Goal: Task Accomplishment & Management: Manage account settings

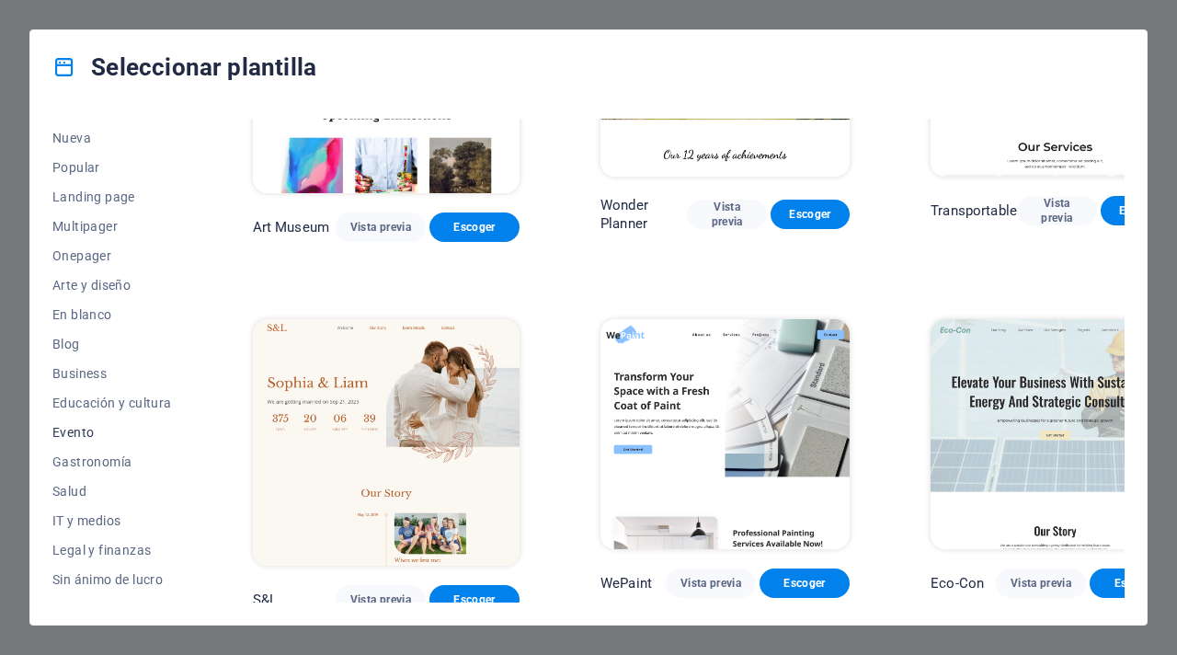
scroll to position [58, 0]
click at [75, 494] on span "Salud" at bounding box center [112, 487] width 120 height 15
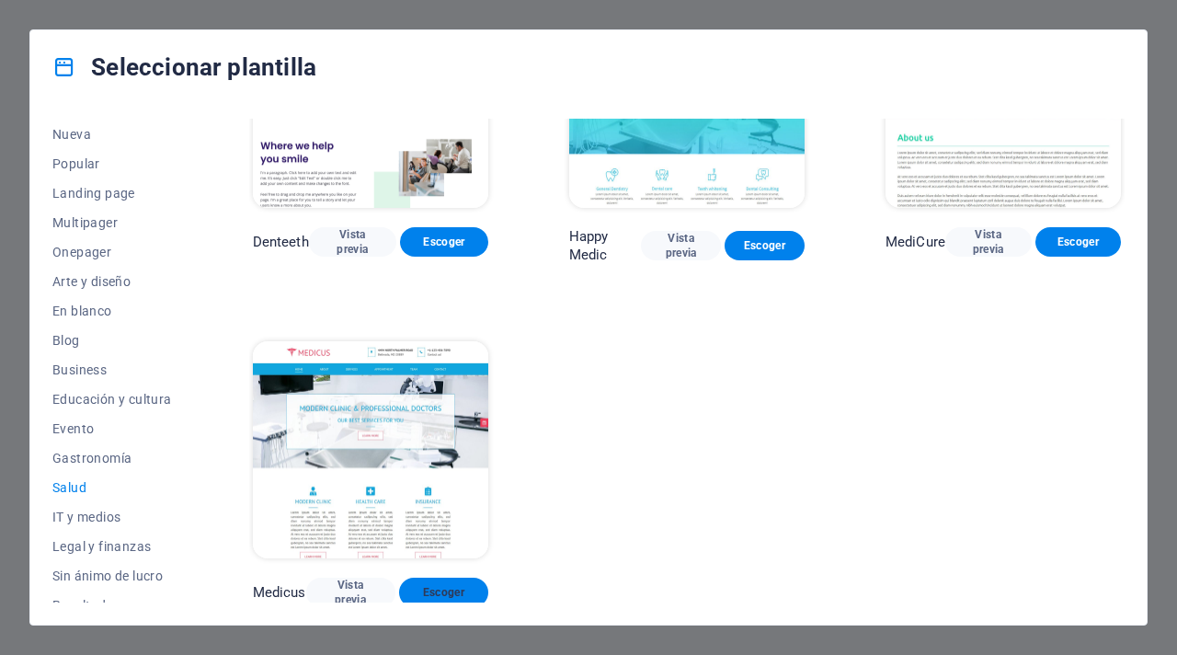
scroll to position [481, 0]
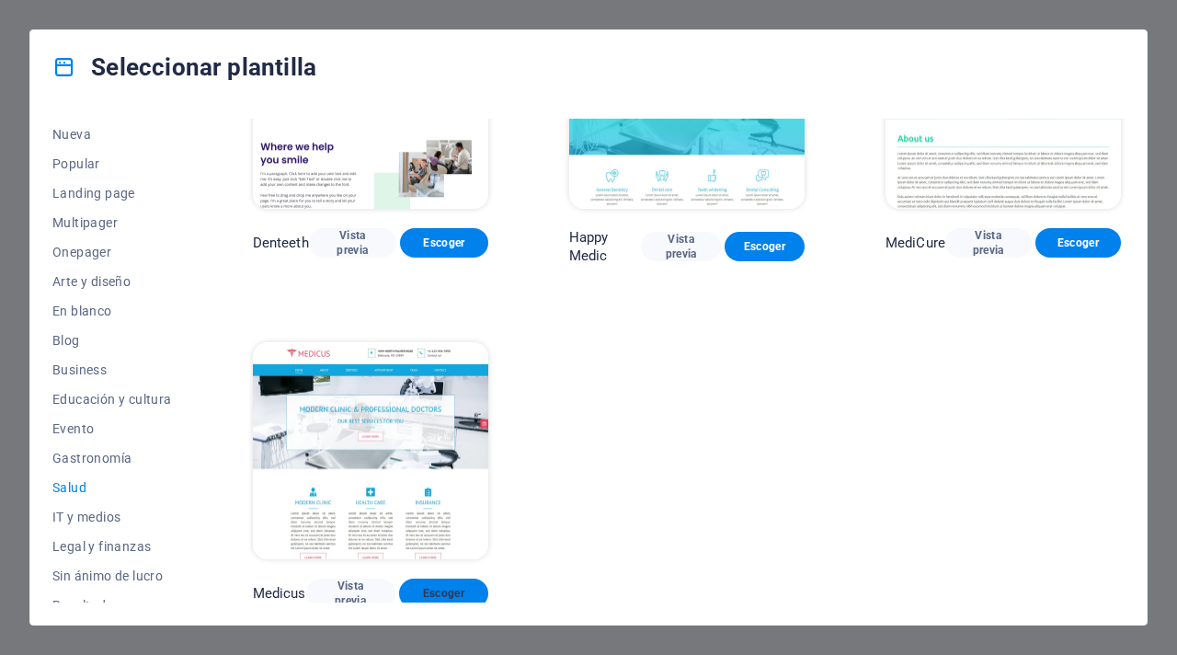
click at [449, 589] on span "Escoger" at bounding box center [444, 593] width 60 height 15
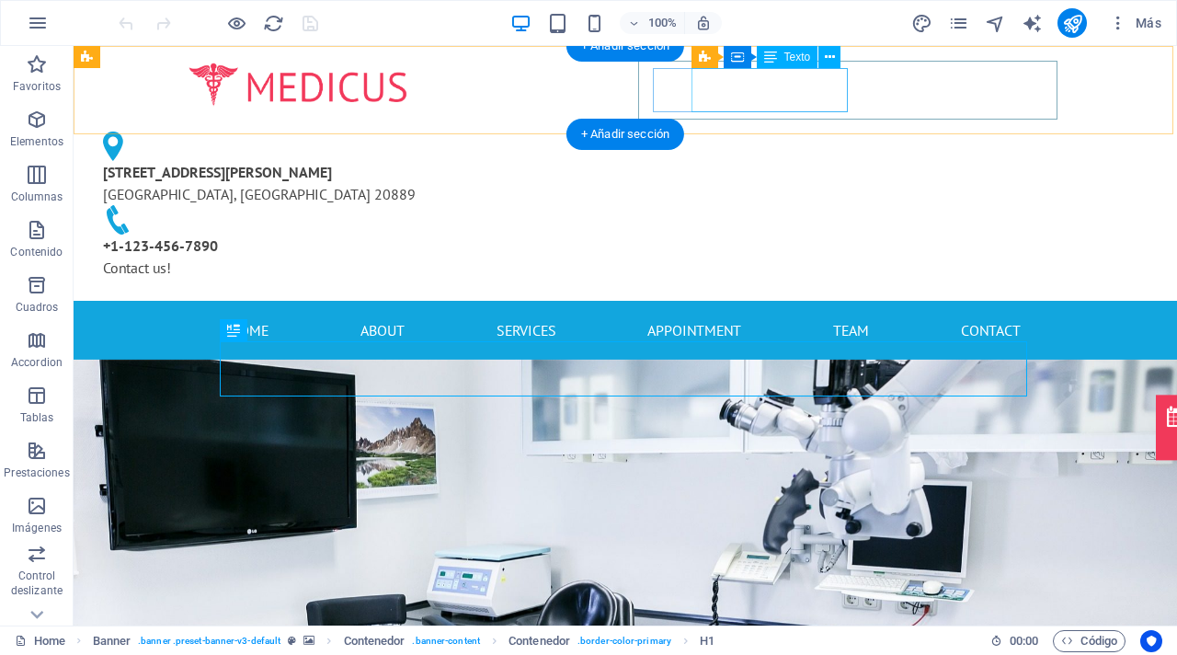
click at [478, 161] on div "[STREET_ADDRESS][PERSON_NAME]" at bounding box center [290, 183] width 375 height 44
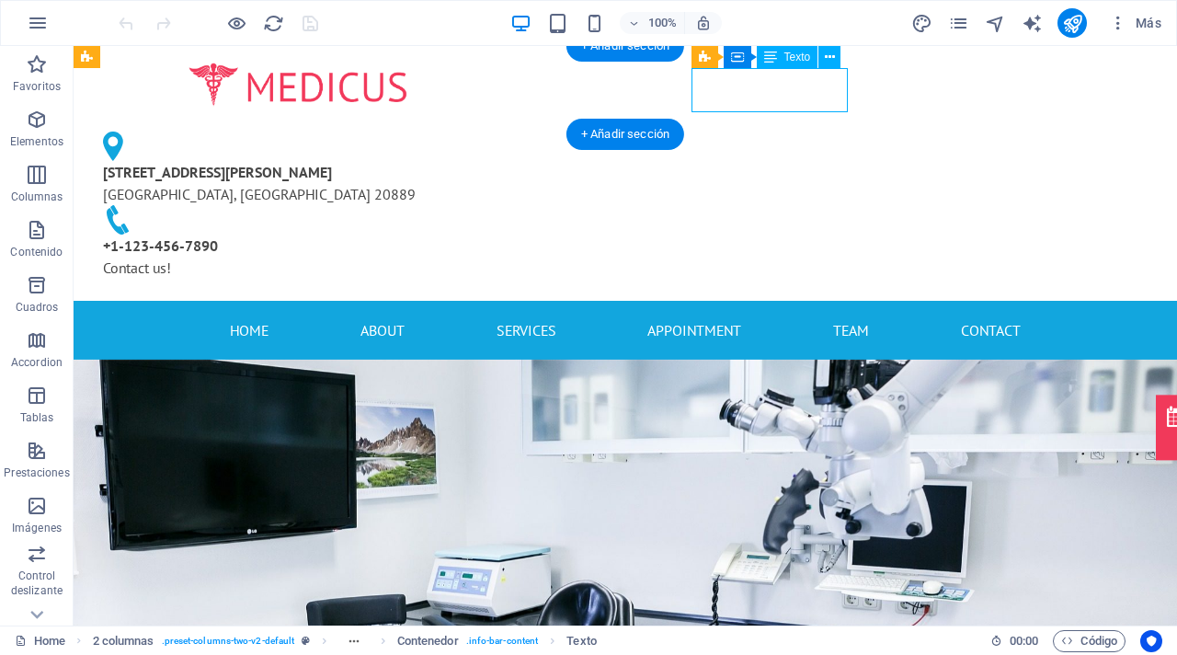
click at [478, 161] on div "[STREET_ADDRESS][PERSON_NAME]" at bounding box center [290, 183] width 375 height 44
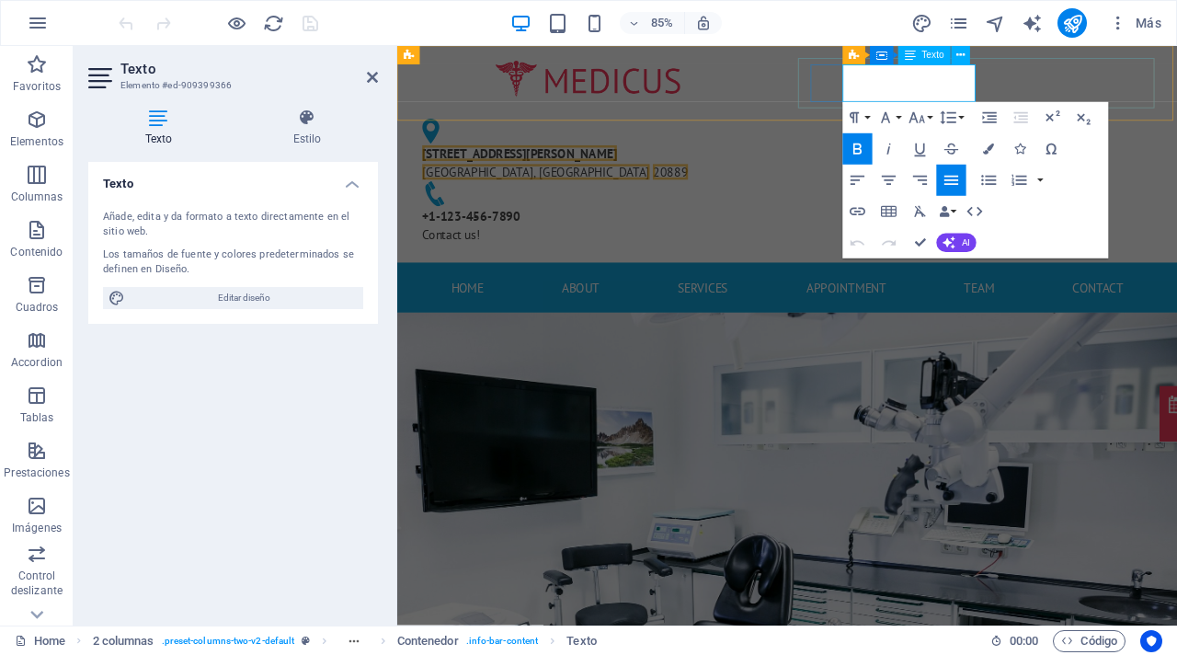
click at [656, 163] on span "[STREET_ADDRESS][PERSON_NAME]" at bounding box center [541, 172] width 229 height 18
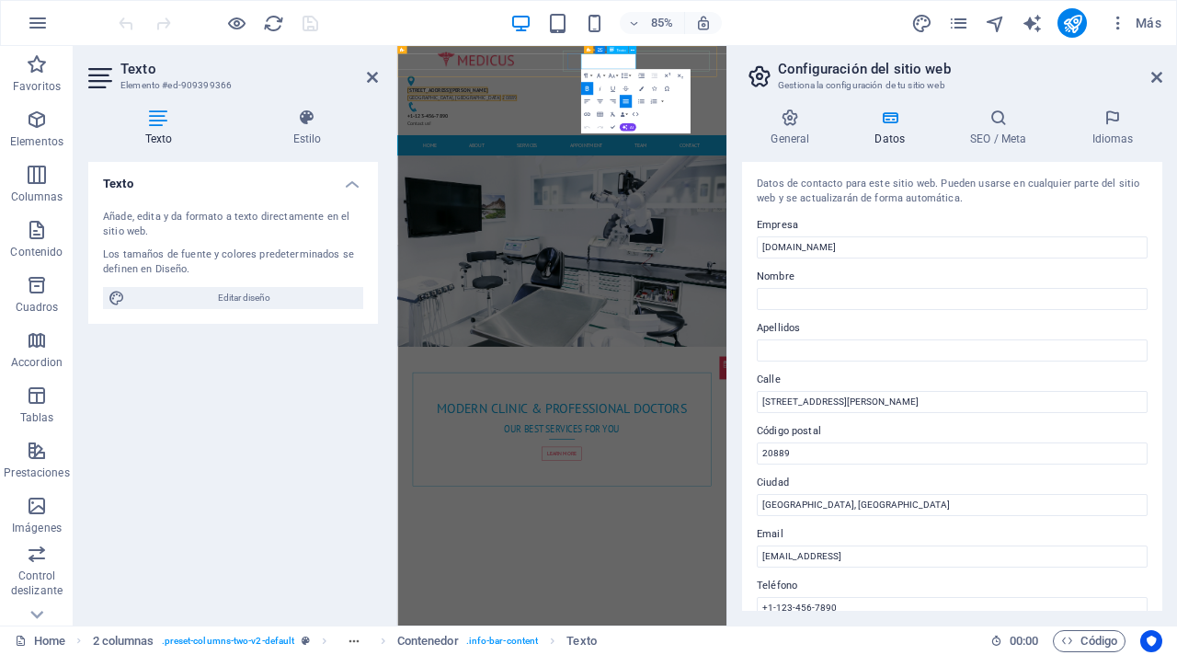
click at [912, 73] on h2 "Configuración del sitio web" at bounding box center [970, 69] width 384 height 17
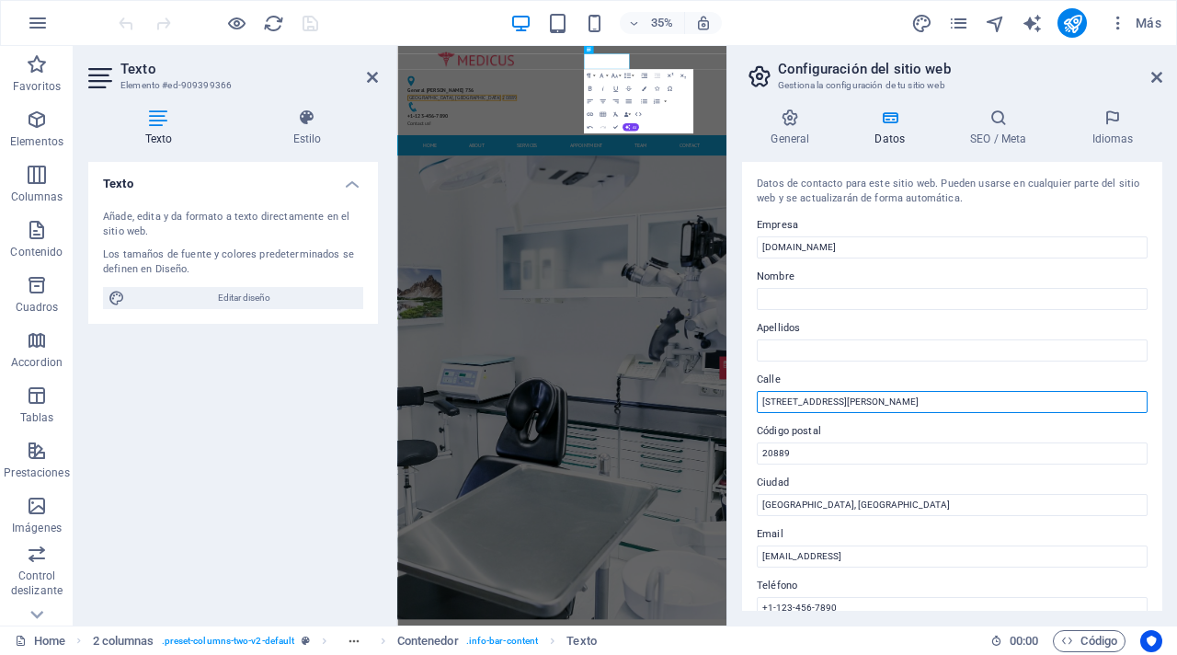
drag, startPoint x: 868, startPoint y: 398, endPoint x: 751, endPoint y: 395, distance: 116.8
type input "General [PERSON_NAME] 736"
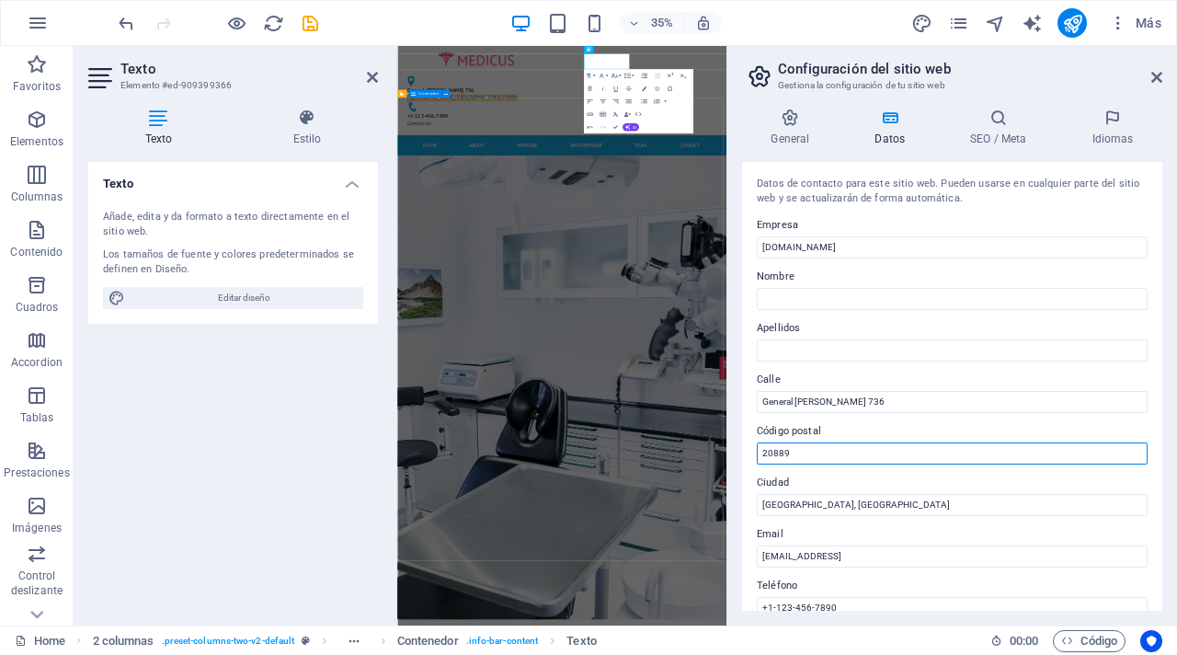
drag, startPoint x: 1197, startPoint y: 497, endPoint x: 1320, endPoint y: 1195, distance: 708.6
drag, startPoint x: 793, startPoint y: 453, endPoint x: 746, endPoint y: 447, distance: 47.3
click at [746, 447] on div "Datos de contacto para este sitio web. Pueden usarse en cualquier parte del sit…" at bounding box center [952, 386] width 420 height 449
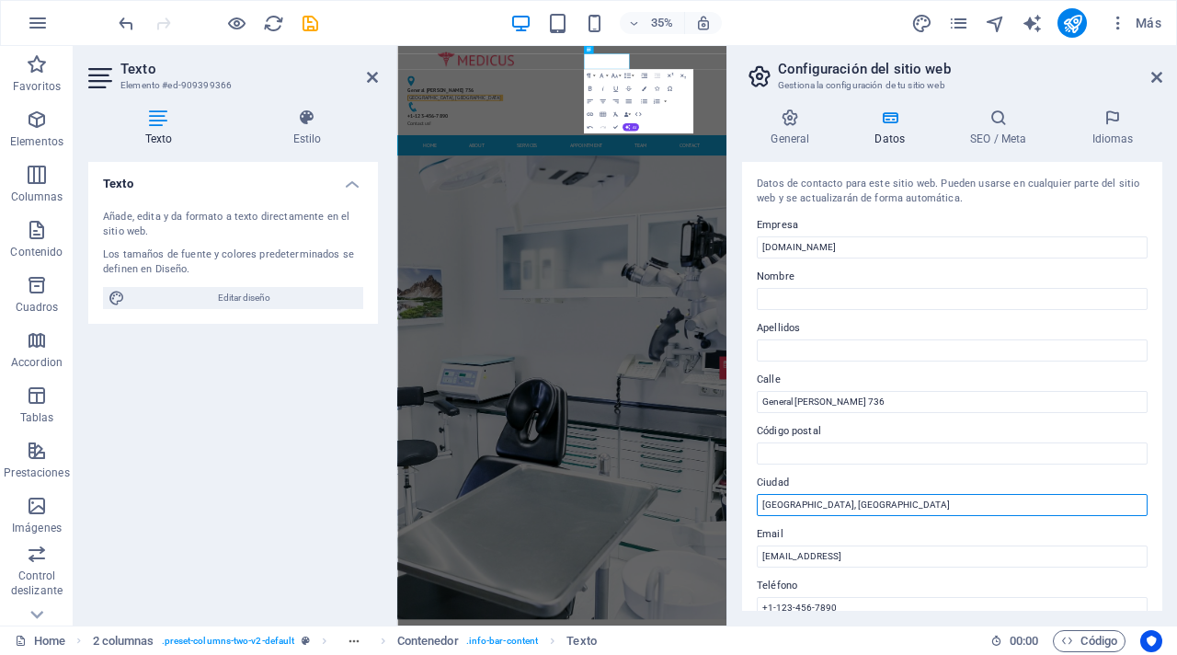
click at [808, 494] on input "[GEOGRAPHIC_DATA], [GEOGRAPHIC_DATA]" at bounding box center [952, 505] width 391 height 22
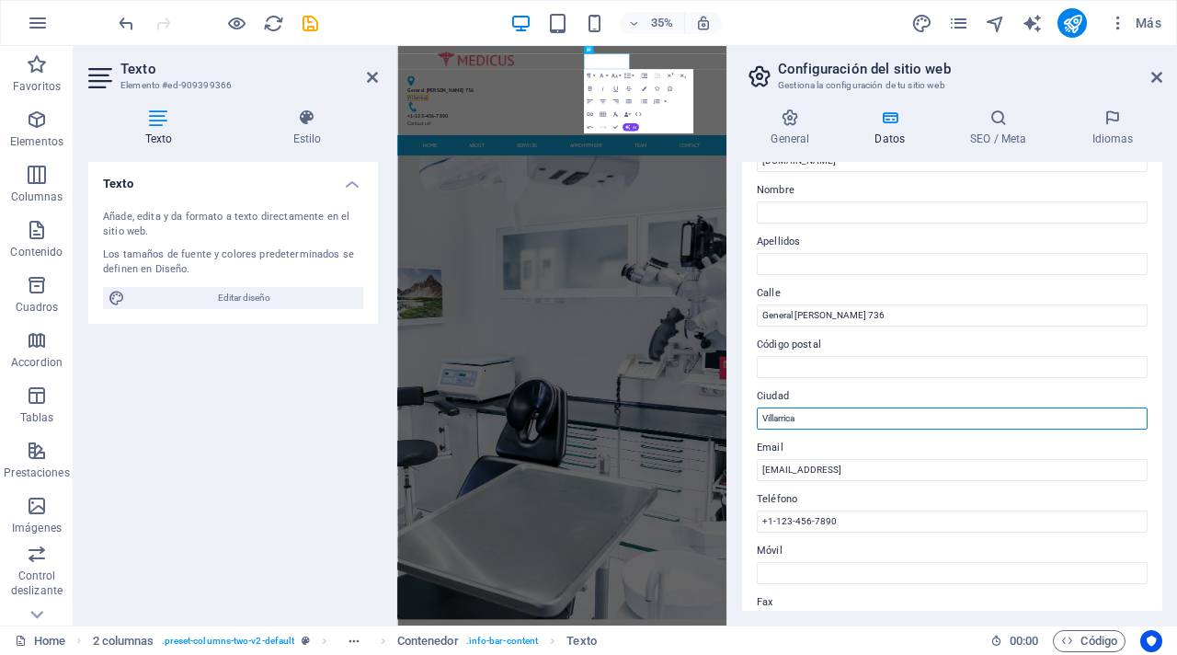
scroll to position [103, 0]
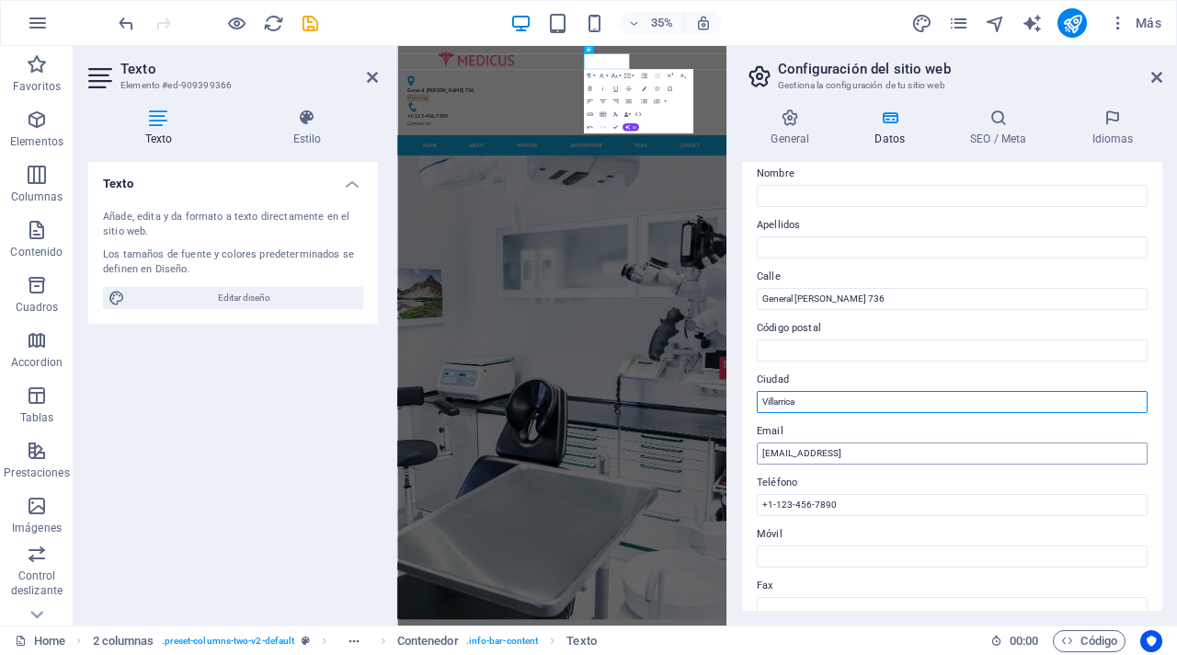
type input "Villarrica"
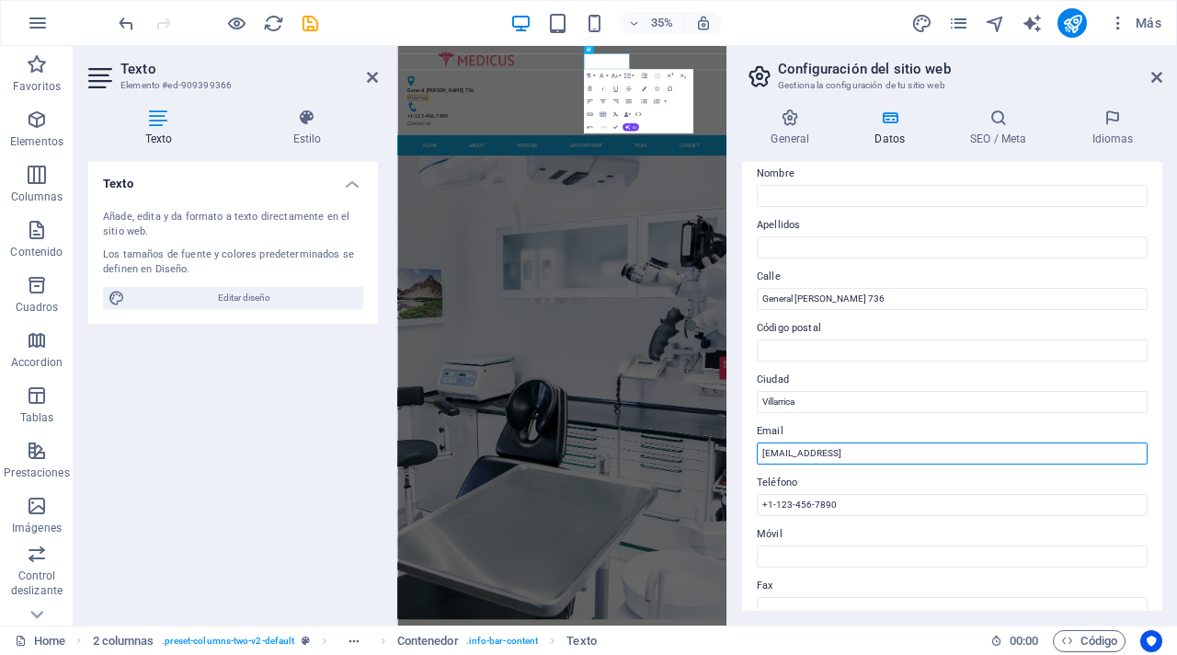
click at [941, 451] on input "[EMAIL_ADDRESS]" at bounding box center [952, 453] width 391 height 22
type input "m"
type input "[EMAIL_ADDRESS][DOMAIN_NAME]"
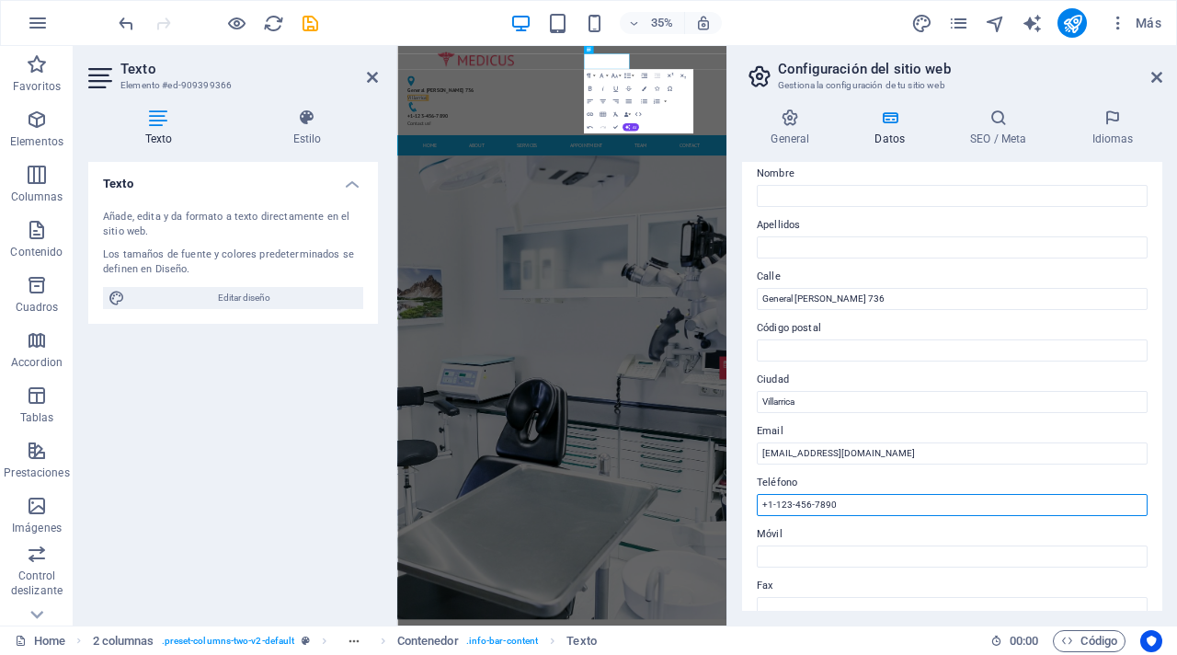
click at [862, 510] on input "+1-123-456-7890" at bounding box center [952, 505] width 391 height 22
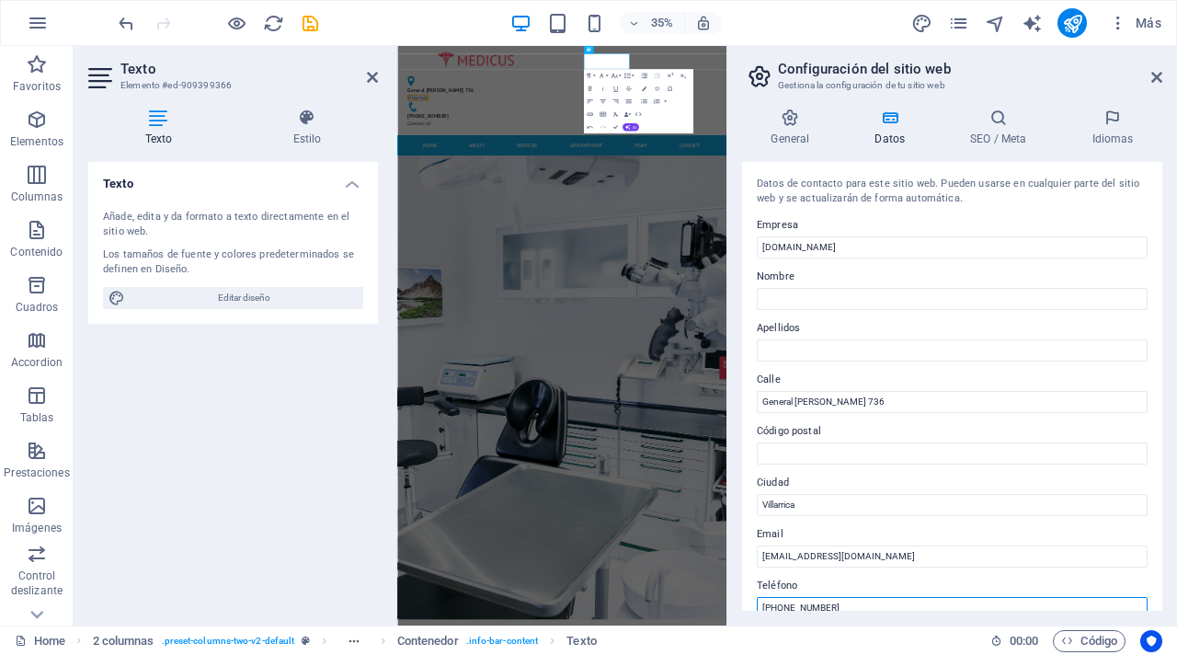
scroll to position [0, 0]
type input "[PHONE_NUMBER]"
drag, startPoint x: 1155, startPoint y: 79, endPoint x: 836, endPoint y: 63, distance: 319.5
click at [1155, 79] on icon at bounding box center [1156, 77] width 11 height 15
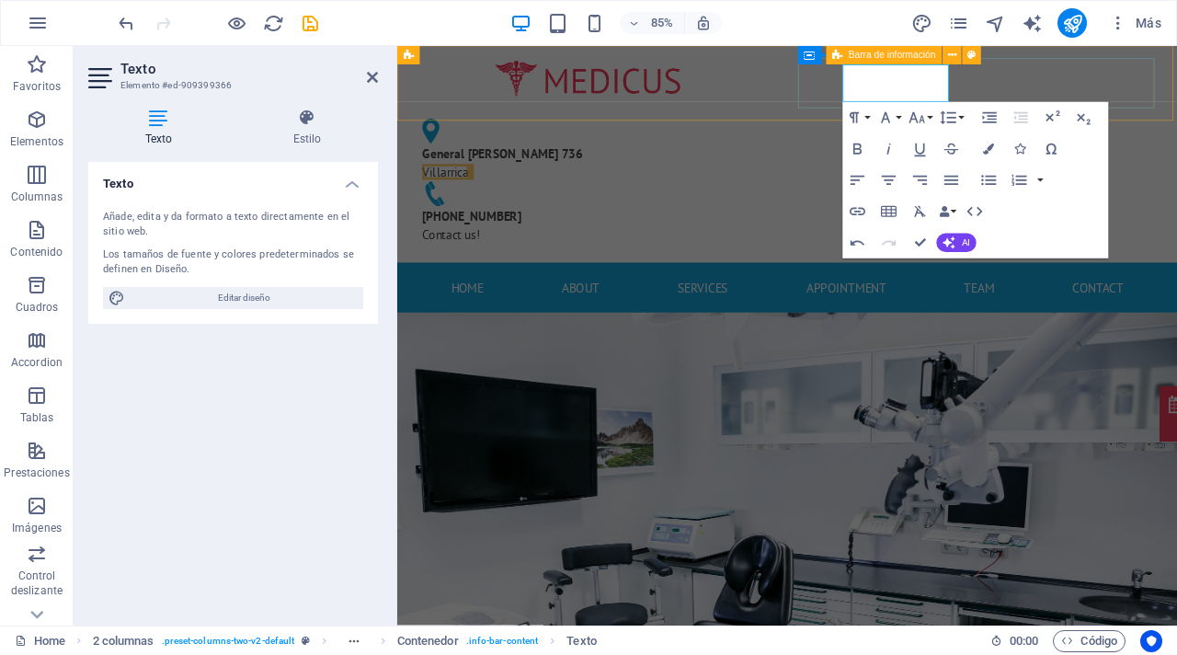
click at [817, 234] on div "[PHONE_NUMBER] Contact us!" at bounding box center [622, 256] width 390 height 44
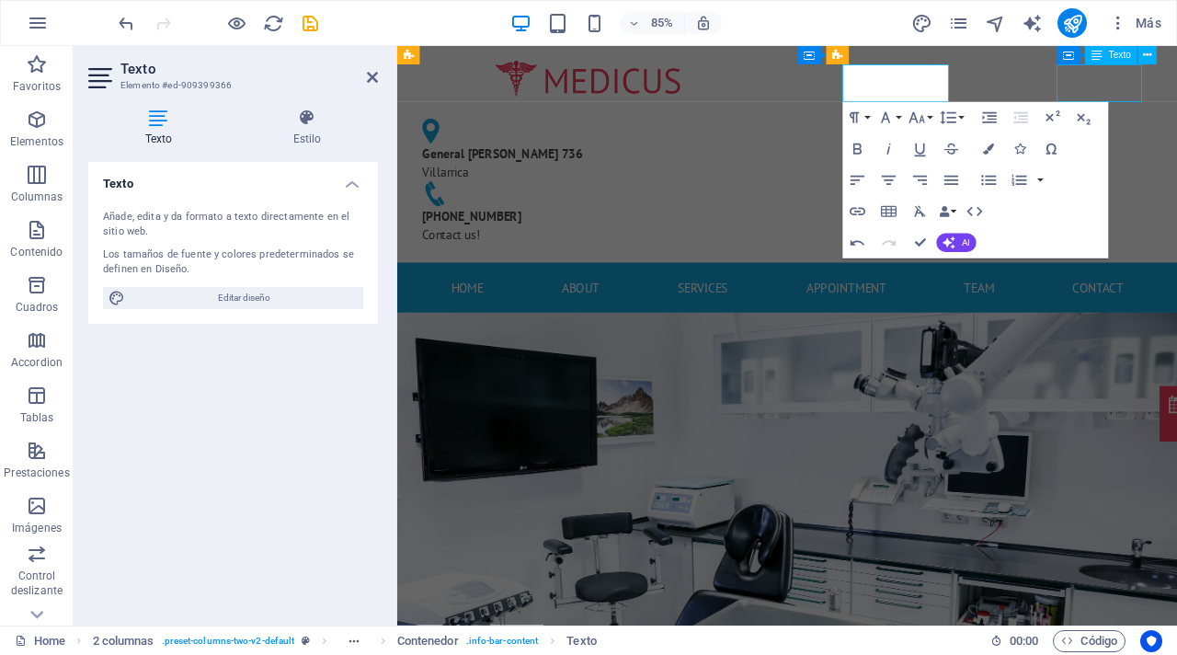
click at [1176, 97] on div "General [PERSON_NAME] 736 Villarrica [PHONE_NUMBER] Contact us!" at bounding box center [856, 173] width 918 height 255
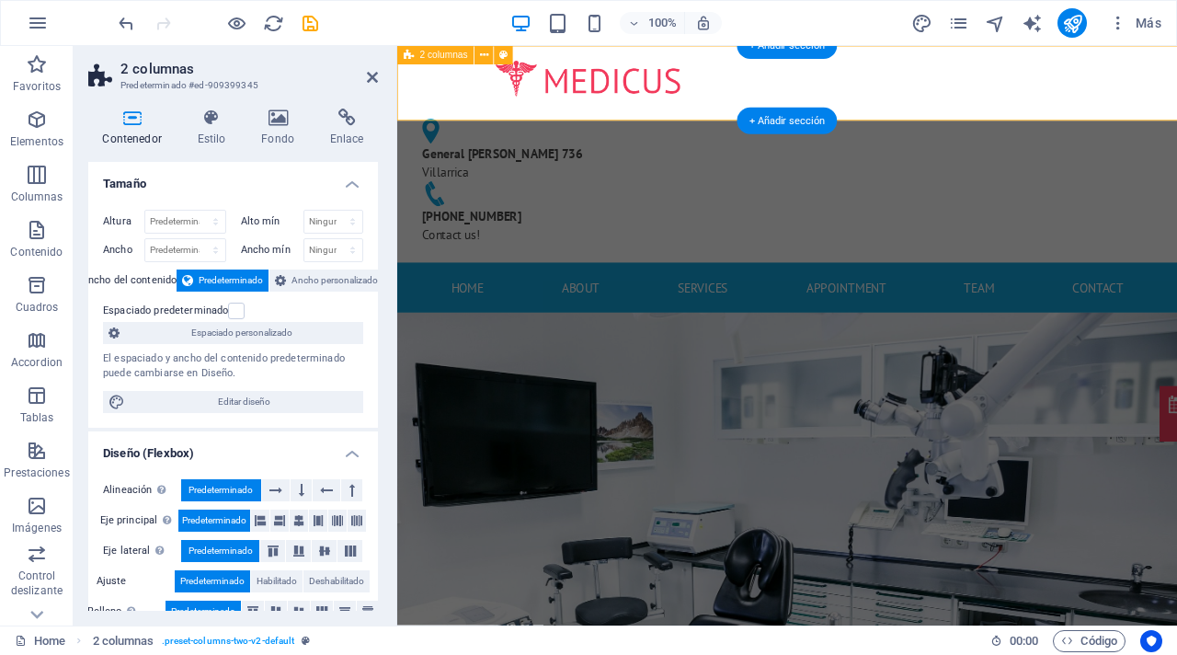
click at [831, 124] on div "General [PERSON_NAME] 736 Villarrica [PHONE_NUMBER] Contact us!" at bounding box center [621, 205] width 419 height 162
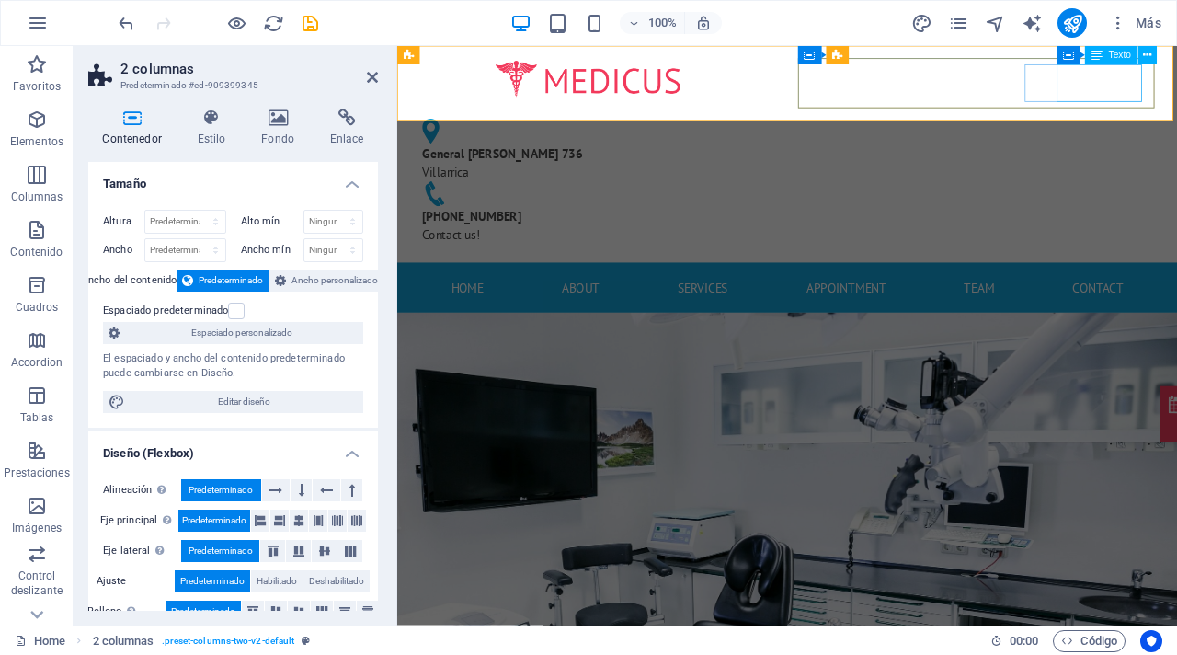
click at [817, 234] on div "[PHONE_NUMBER] Contact us!" at bounding box center [622, 256] width 390 height 44
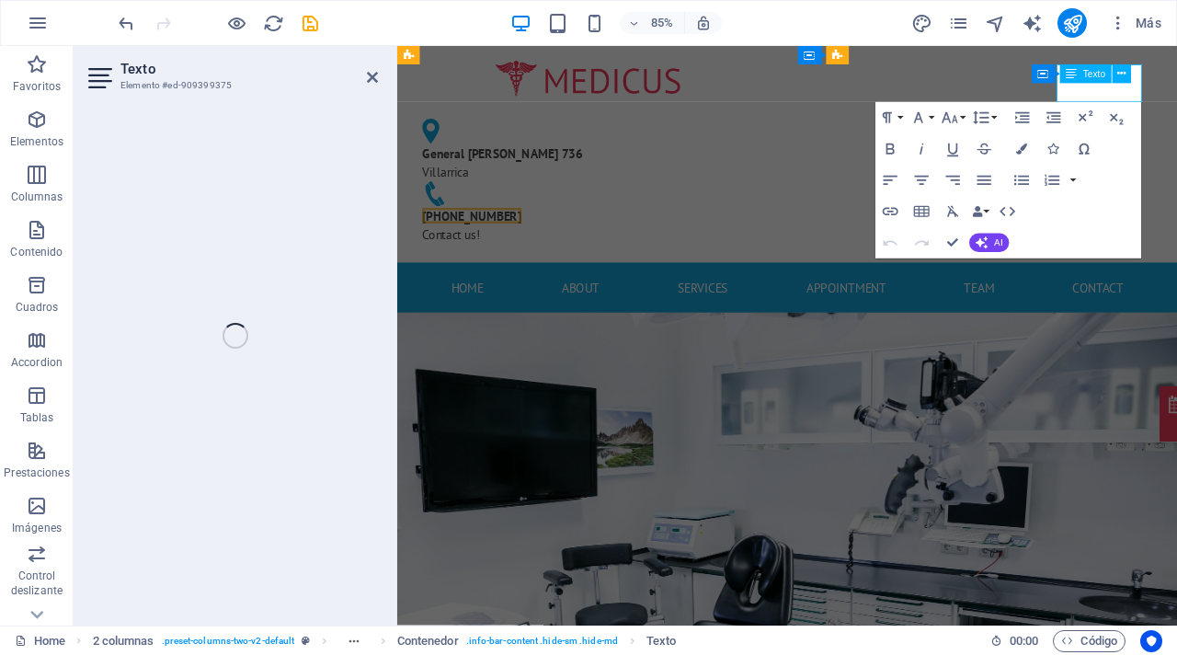
click at [817, 234] on p "[PHONE_NUMBER] Contact us!" at bounding box center [622, 256] width 390 height 44
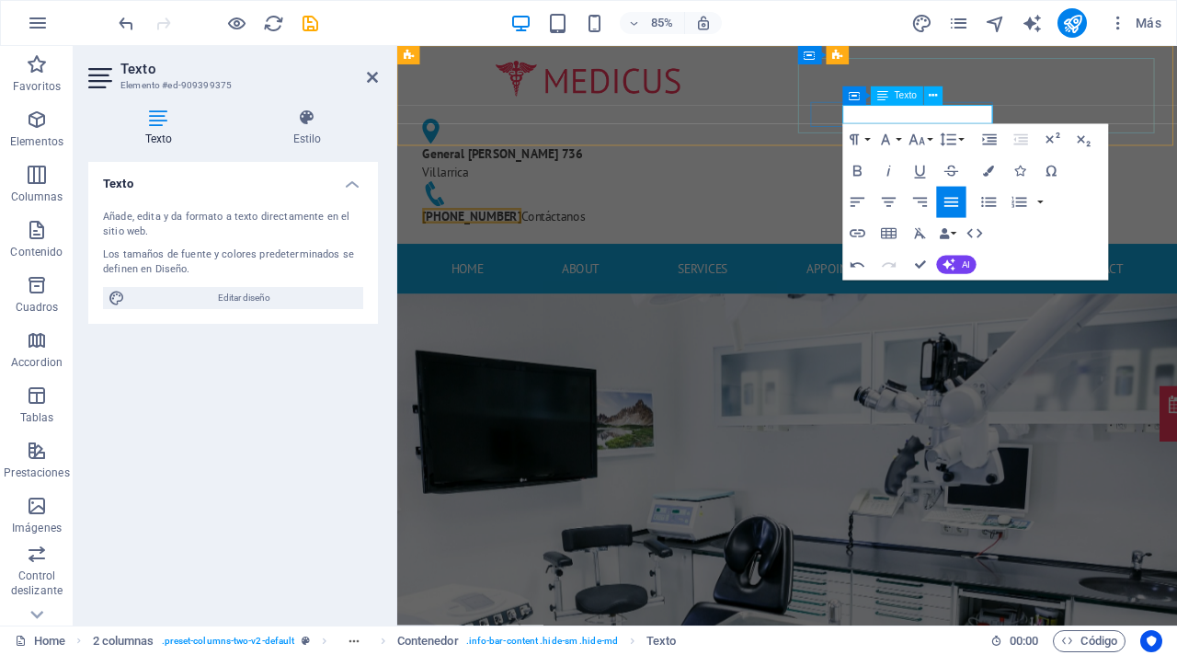
click at [817, 234] on p "[PHONE_NUMBER] Contáctanos" at bounding box center [622, 245] width 390 height 22
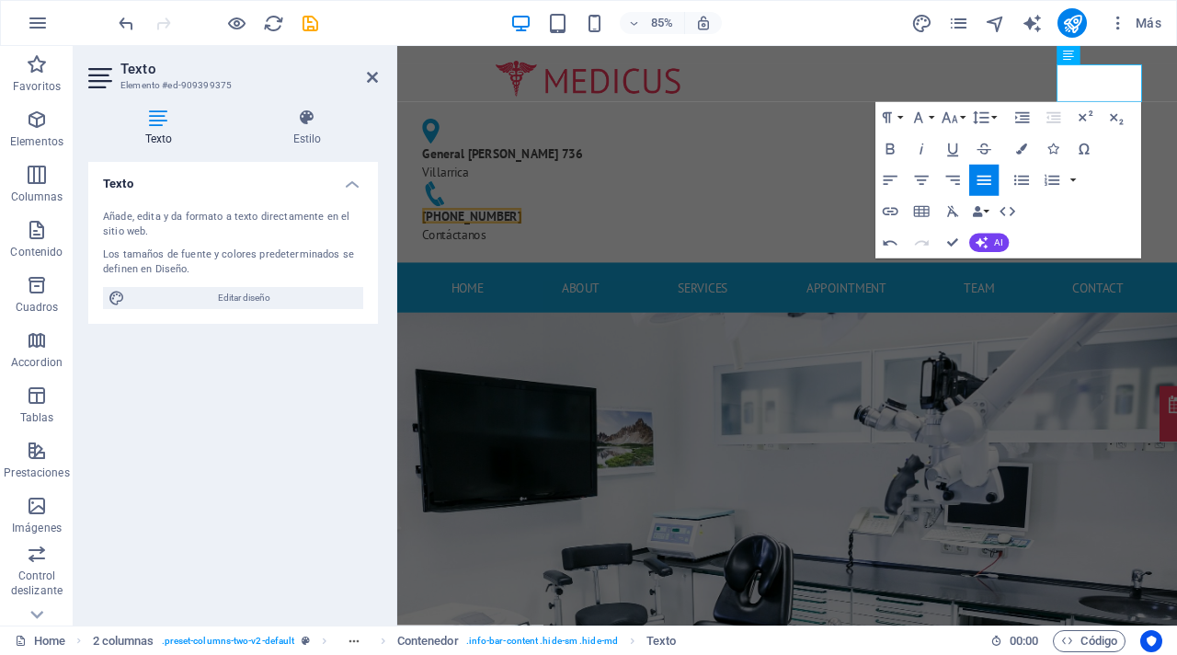
click at [348, 439] on div "Texto Añade, edita y da formato a texto directamente en el sitio web. Los tamañ…" at bounding box center [233, 386] width 290 height 449
click at [363, 413] on div "Texto Añade, edita y da formato a texto directamente en el sitio web. Los tamañ…" at bounding box center [233, 386] width 290 height 449
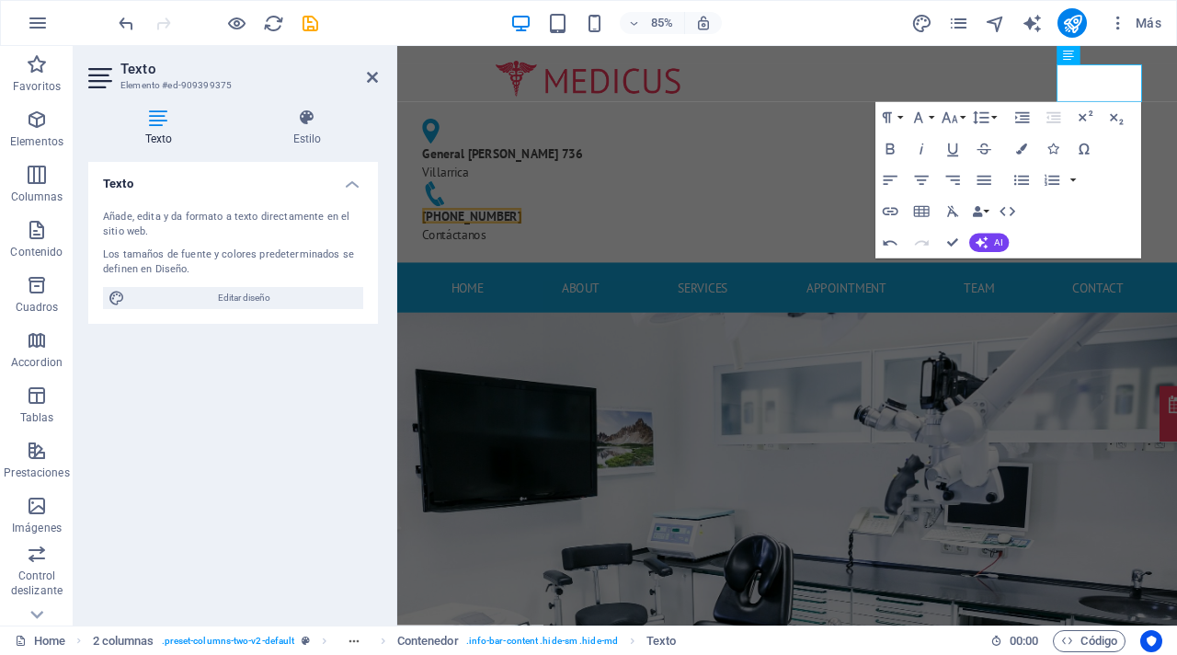
click at [229, 393] on div "Texto Añade, edita y da formato a texto directamente en el sitio web. Los tamañ…" at bounding box center [233, 386] width 290 height 449
drag, startPoint x: 371, startPoint y: 76, endPoint x: 1098, endPoint y: 79, distance: 727.4
click at [371, 76] on icon at bounding box center [372, 77] width 11 height 15
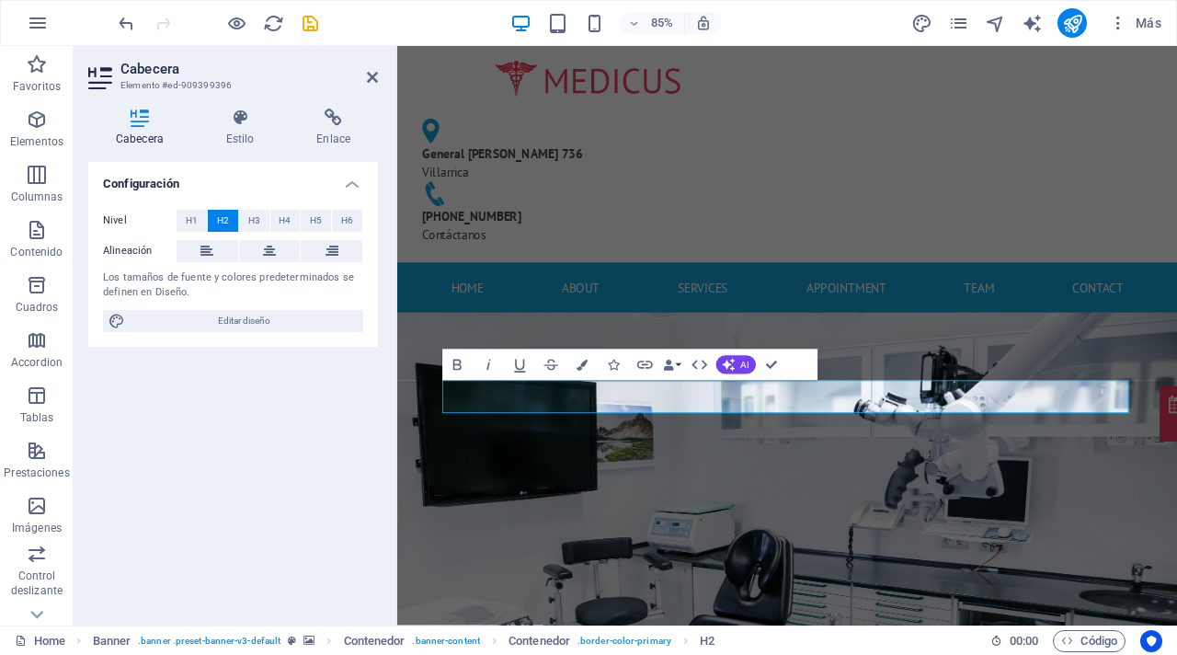
click at [246, 429] on div "Configuración Nivel H1 H2 H3 H4 H5 H6 Alineación Los tamaños de fuente y colore…" at bounding box center [233, 386] width 290 height 449
click at [371, 77] on icon at bounding box center [372, 77] width 11 height 15
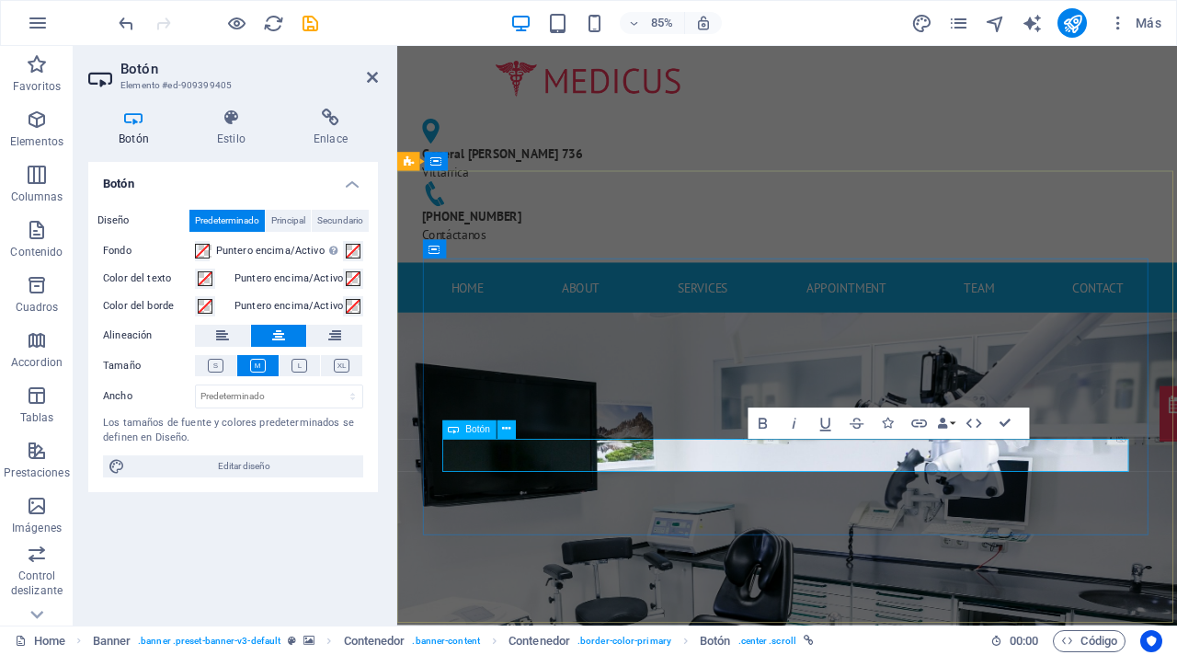
drag, startPoint x: 883, startPoint y: 526, endPoint x: 822, endPoint y: 526, distance: 60.7
click at [303, 505] on div "Botón Diseño Predeterminado Principal Secundario Fondo Puntero encima/Activo [M…" at bounding box center [233, 386] width 290 height 449
click at [202, 252] on span at bounding box center [202, 251] width 15 height 15
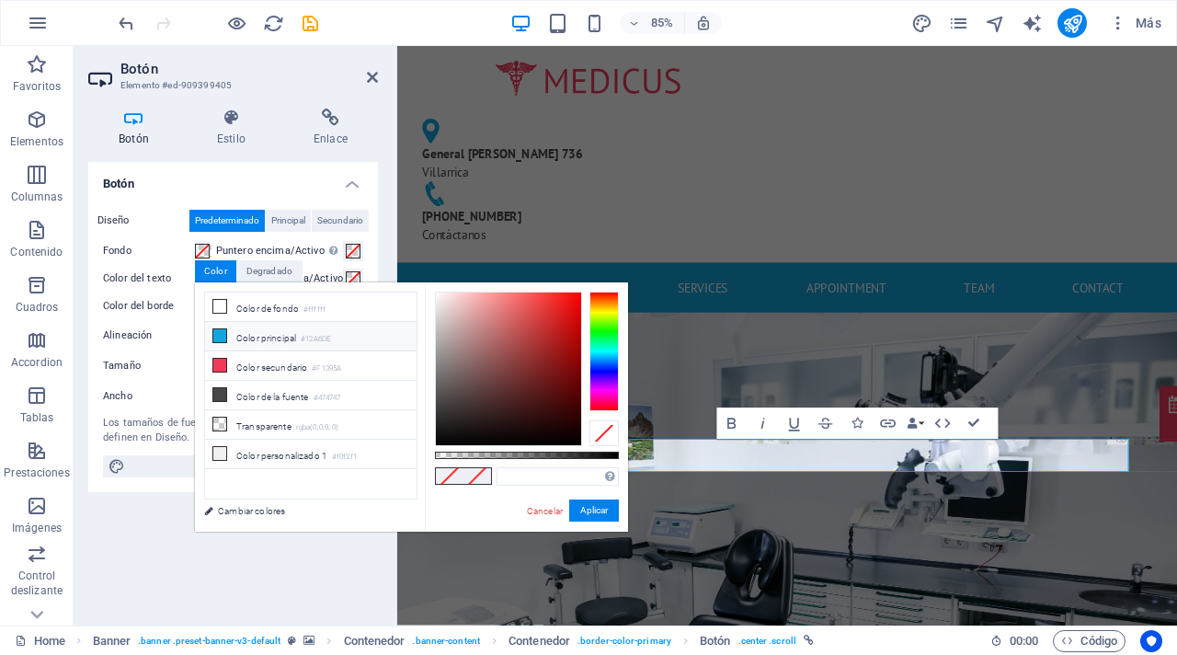
click at [267, 337] on li "Color principal #12A6DE" at bounding box center [311, 336] width 212 height 29
type input "#12a6de"
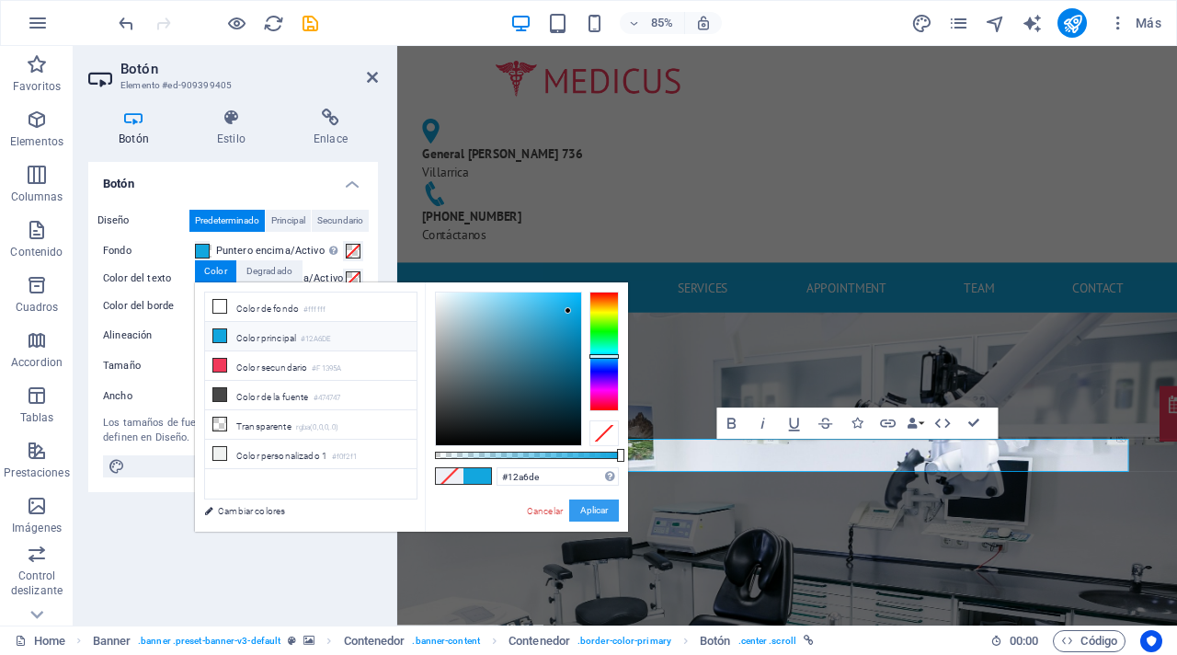
click at [602, 508] on button "Aplicar" at bounding box center [594, 510] width 50 height 22
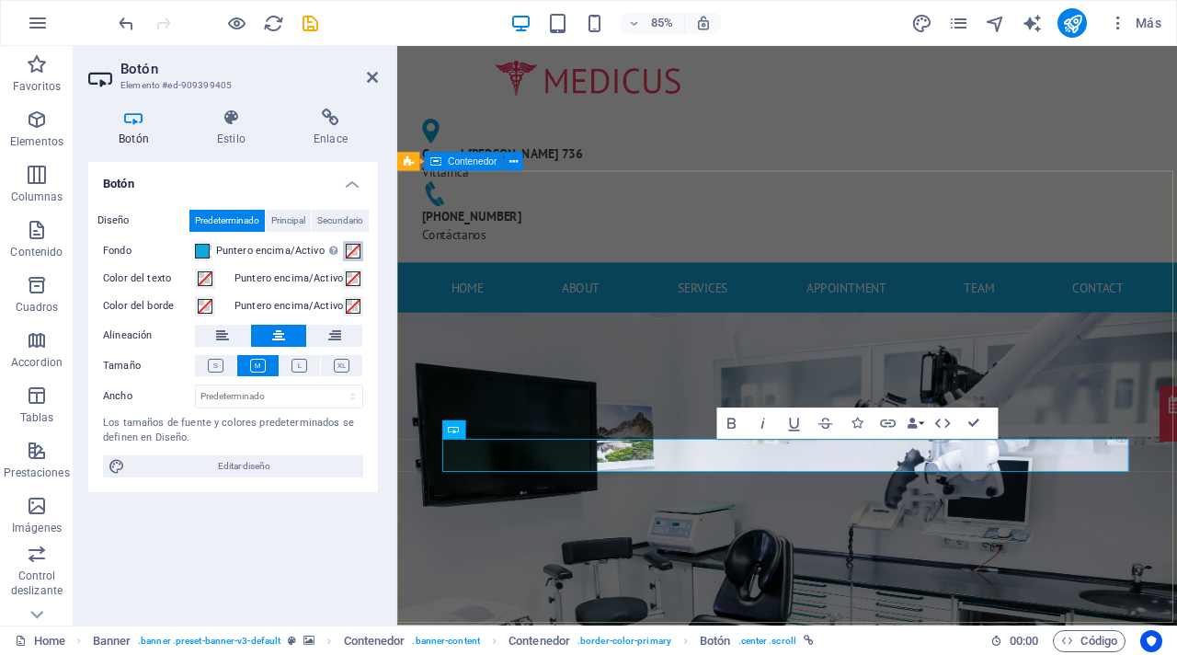
click at [352, 253] on span at bounding box center [353, 251] width 15 height 15
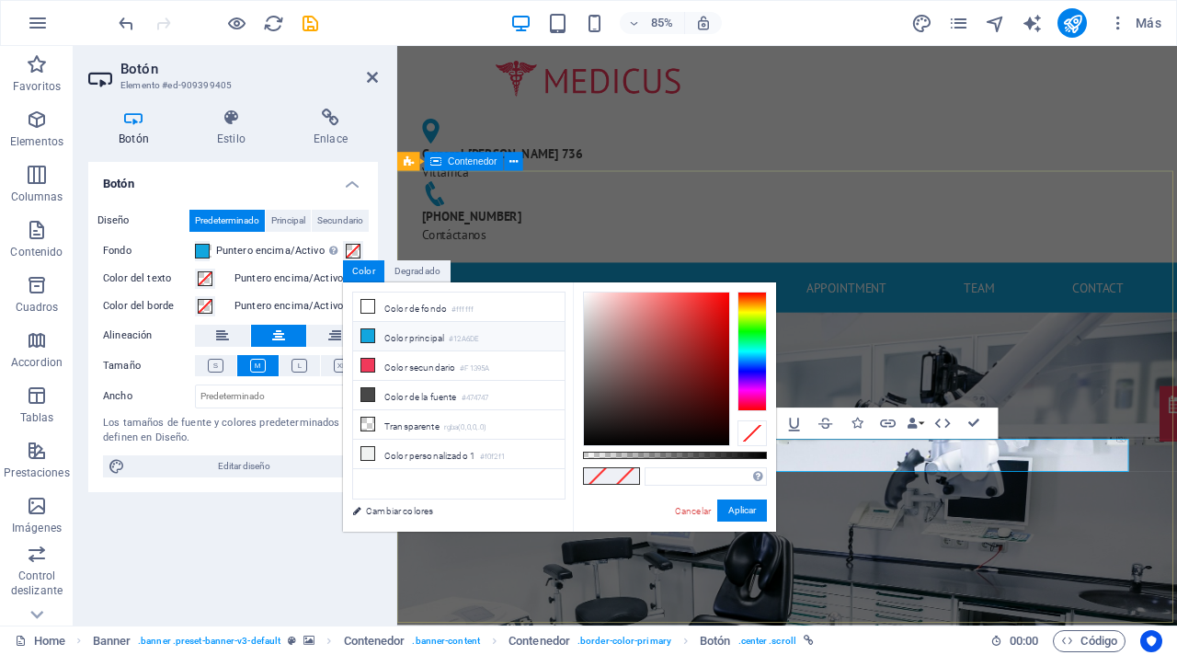
click at [380, 335] on li "Color principal #12A6DE" at bounding box center [459, 336] width 212 height 29
type input "#12a6de"
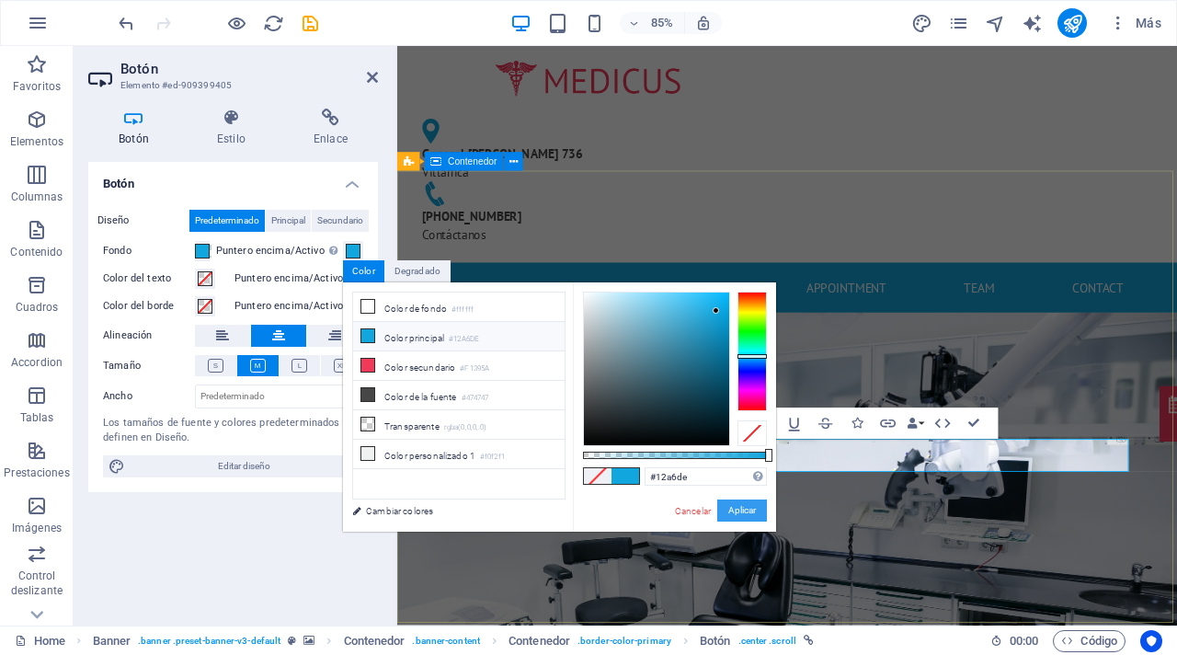
drag, startPoint x: 748, startPoint y: 511, endPoint x: 373, endPoint y: 545, distance: 375.8
click at [748, 511] on button "Aplicar" at bounding box center [742, 510] width 50 height 22
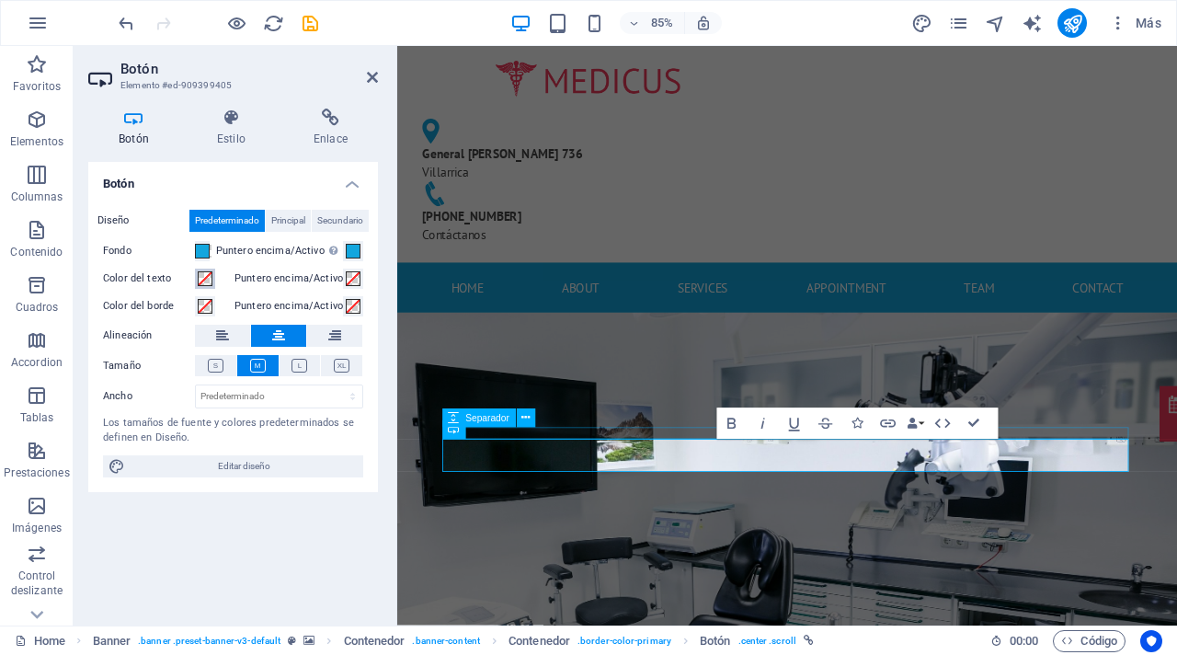
click at [204, 275] on span at bounding box center [205, 278] width 15 height 15
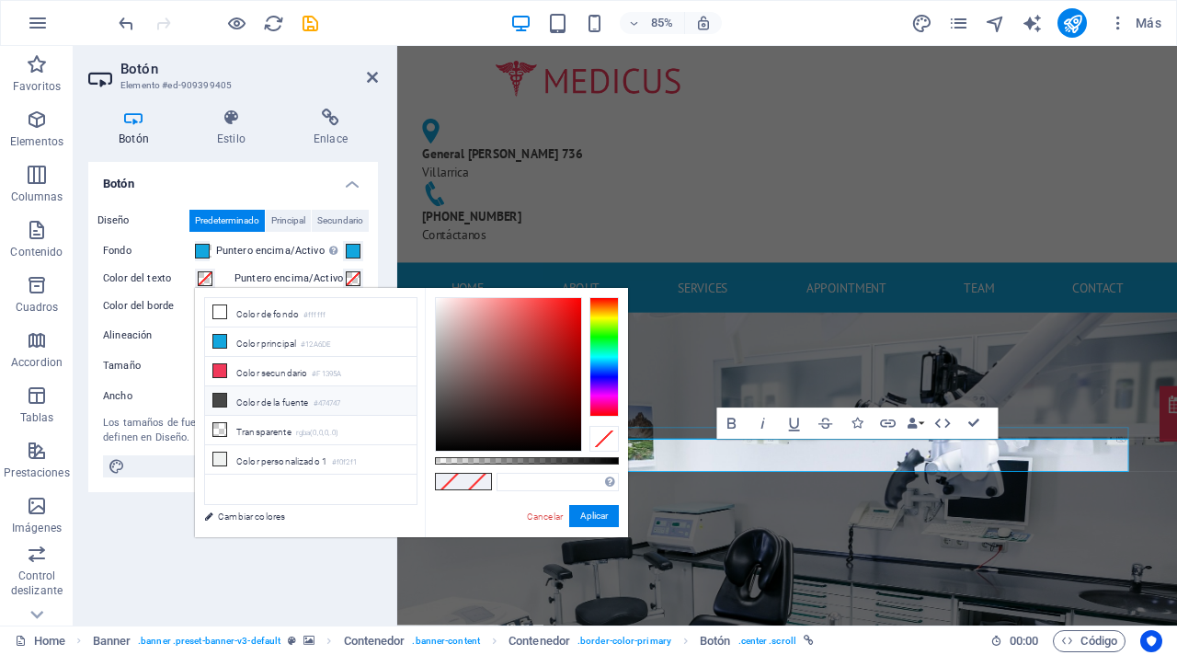
click at [253, 402] on li "Color de la fuente #474747" at bounding box center [311, 400] width 212 height 29
type input "#474747"
click at [599, 516] on button "Aplicar" at bounding box center [594, 516] width 50 height 22
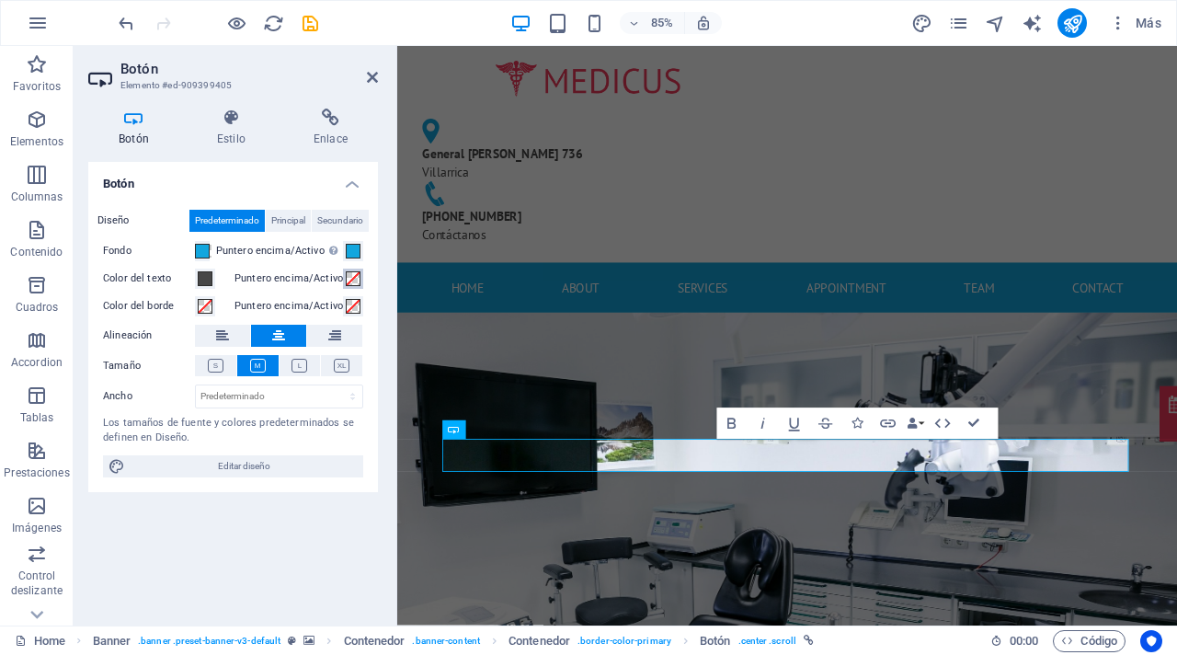
click at [355, 282] on span at bounding box center [353, 278] width 15 height 15
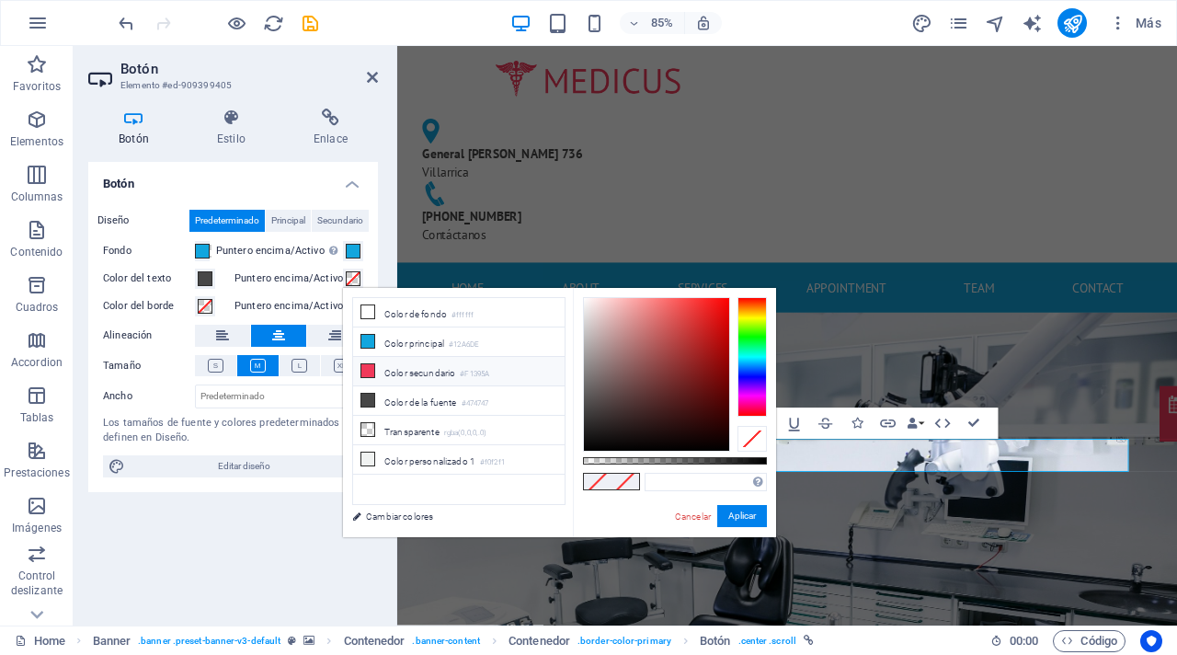
click at [409, 373] on li "Color secundario #F1395A" at bounding box center [459, 371] width 212 height 29
type input "#f1395a"
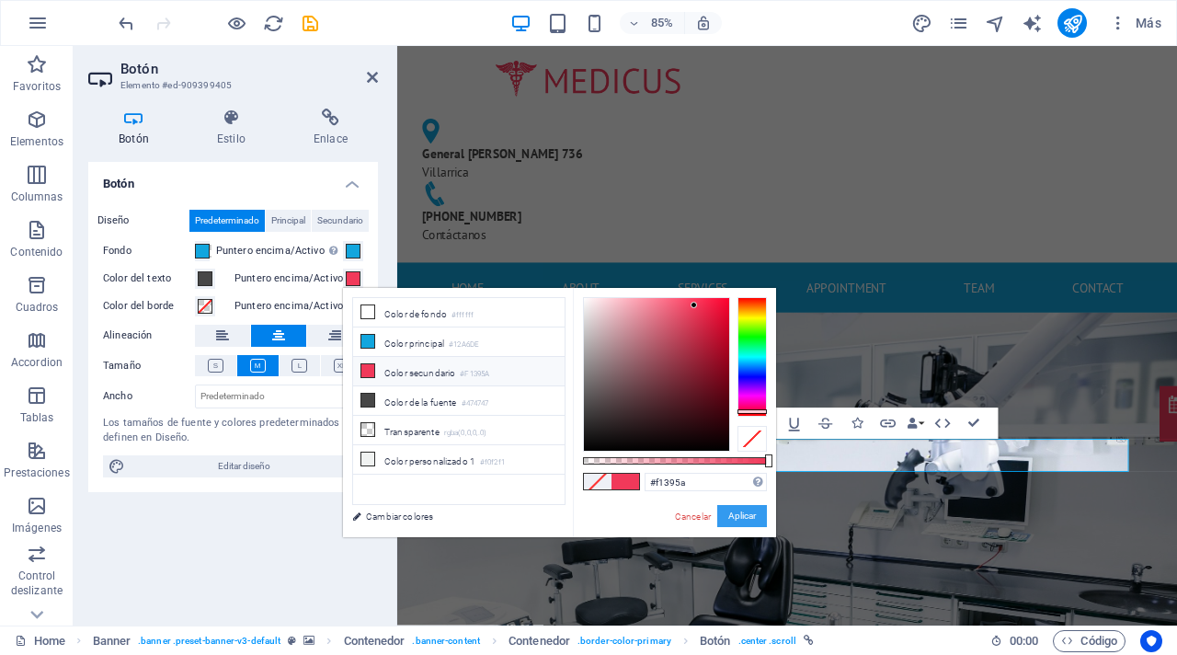
click at [738, 517] on button "Aplicar" at bounding box center [742, 516] width 50 height 22
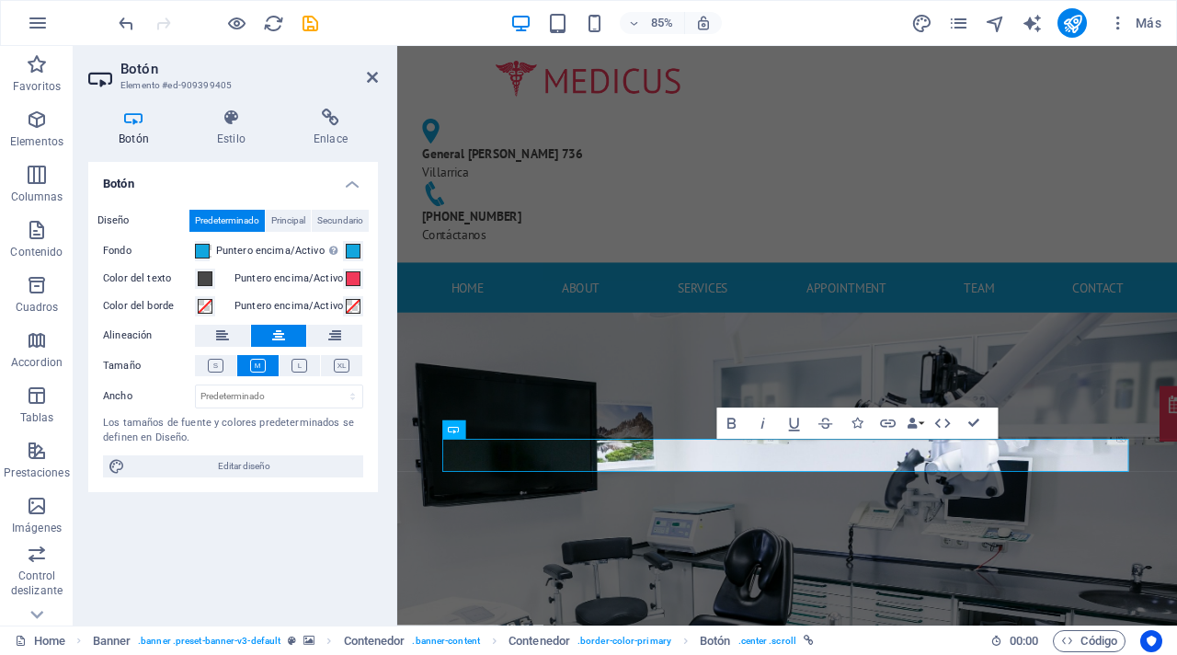
click at [297, 535] on div "Botón Diseño Predeterminado Principal Secundario Fondo Puntero encima/Activo [M…" at bounding box center [233, 386] width 290 height 449
drag, startPoint x: 372, startPoint y: 78, endPoint x: 567, endPoint y: 448, distance: 418.4
click at [372, 78] on icon at bounding box center [372, 77] width 11 height 15
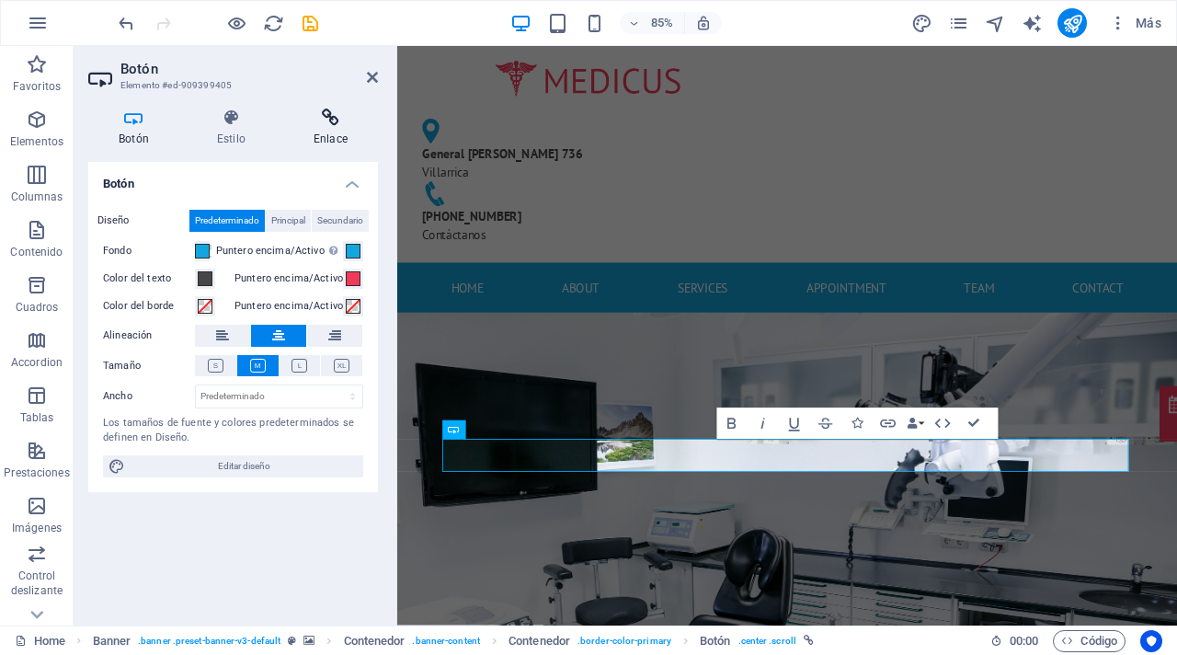
click at [332, 120] on icon at bounding box center [330, 118] width 95 height 18
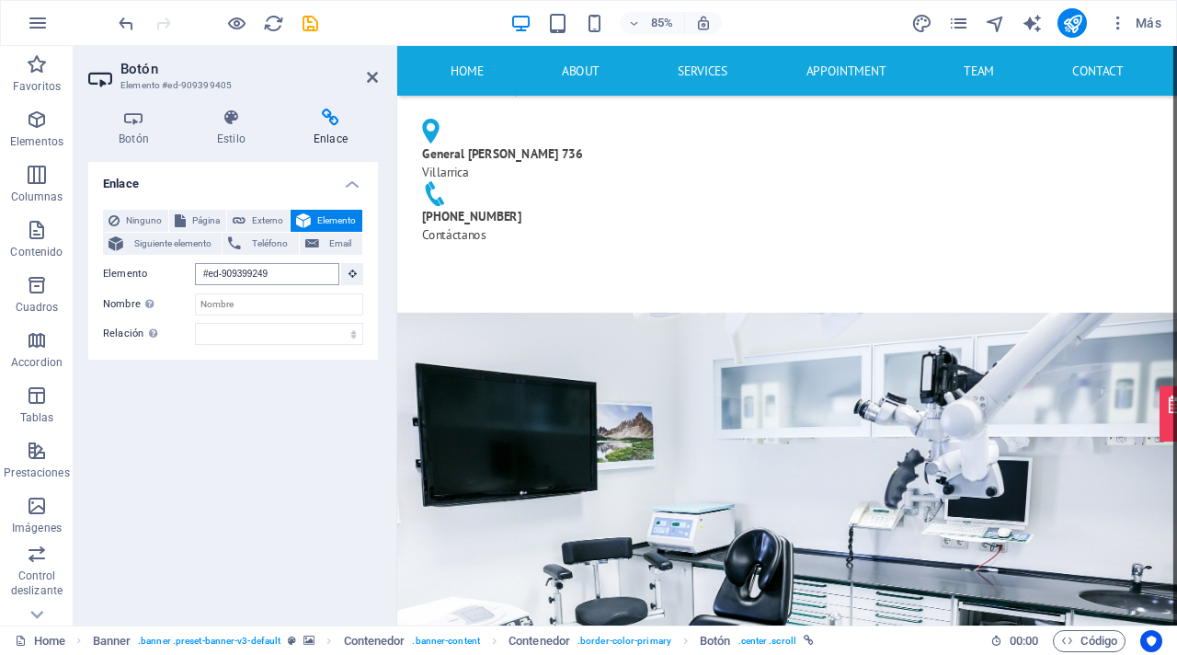
scroll to position [2073, 0]
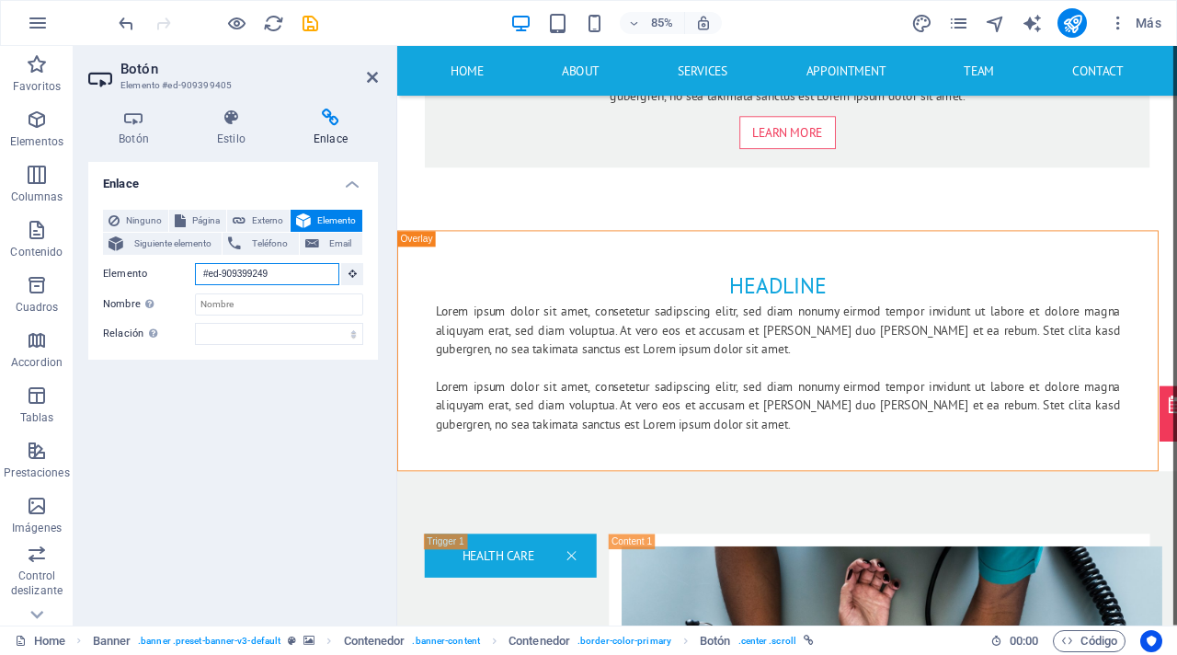
click at [263, 274] on input "#ed-909399249" at bounding box center [267, 274] width 144 height 22
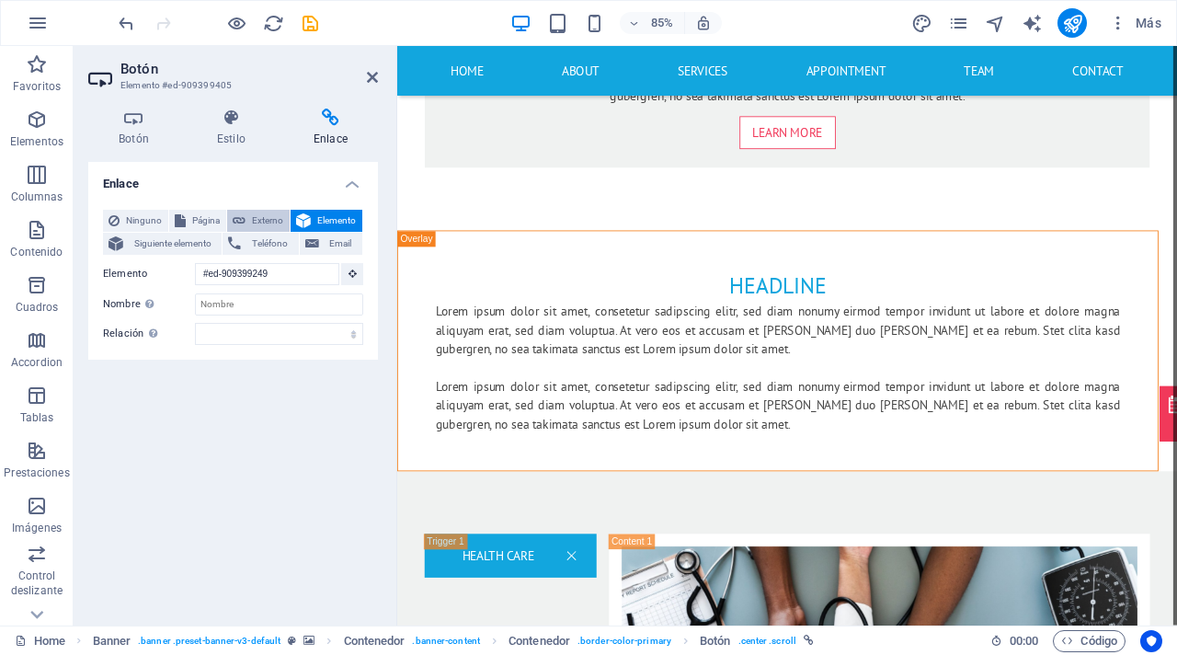
scroll to position [0, 0]
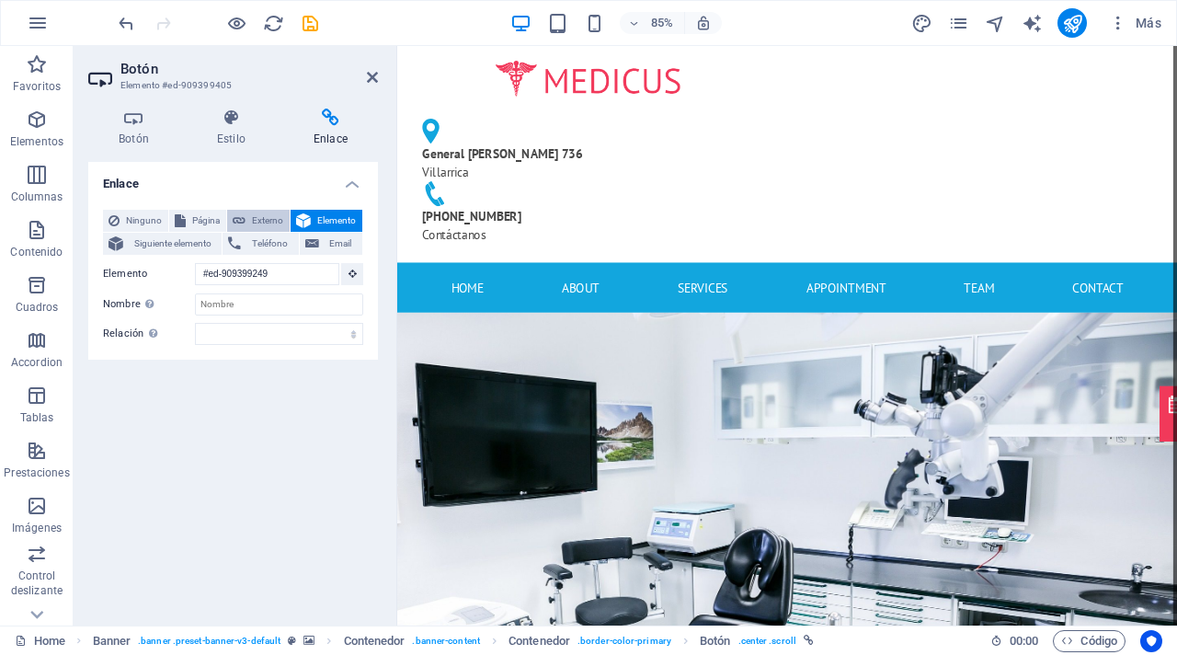
click at [261, 213] on span "Externo" at bounding box center [267, 221] width 33 height 22
select select "blank"
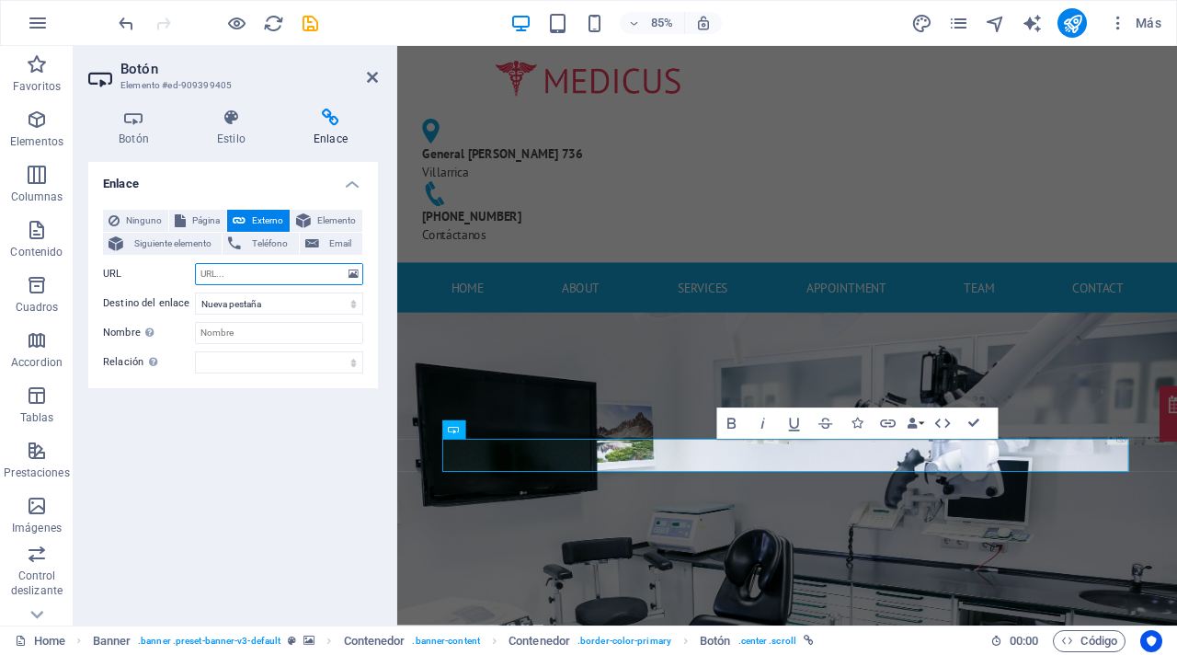
paste input "[URL][DOMAIN_NAME]"
type input "[URL][DOMAIN_NAME]"
click at [313, 463] on div "Enlace Ninguno Página Externo Elemento Siguiente elemento Teléfono Email Página…" at bounding box center [233, 386] width 290 height 449
click at [380, 79] on aside "Botón Elemento #ed-909399405 Botón Estilo Enlace Botón Diseño Predeterminado Pr…" at bounding box center [236, 335] width 324 height 579
drag, startPoint x: 374, startPoint y: 79, endPoint x: 956, endPoint y: 277, distance: 614.8
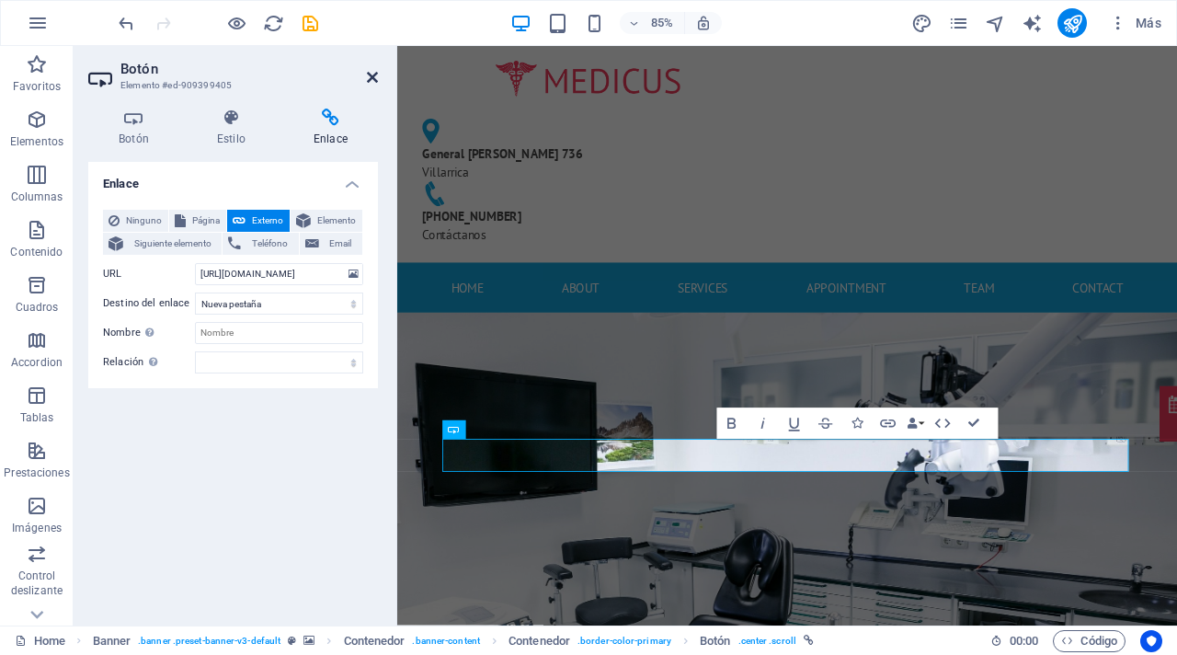
click at [374, 79] on icon at bounding box center [372, 77] width 11 height 15
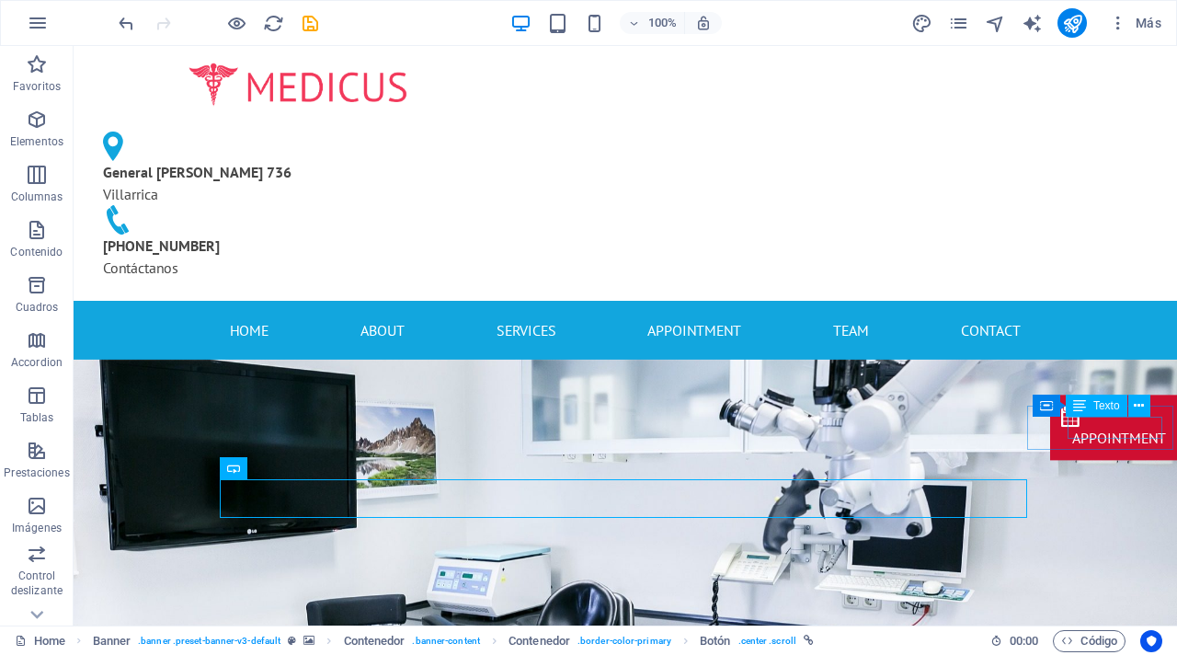
click at [1103, 429] on div "Appointment" at bounding box center [1119, 439] width 94 height 22
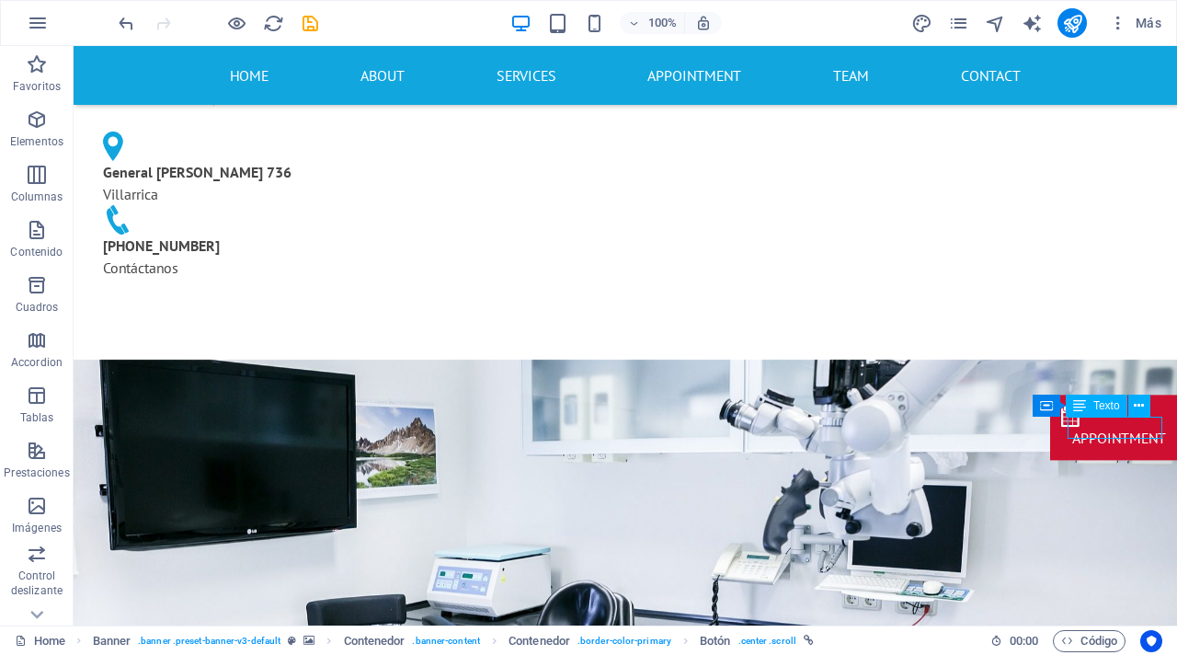
click at [1103, 429] on div "Appointment" at bounding box center [1119, 439] width 94 height 22
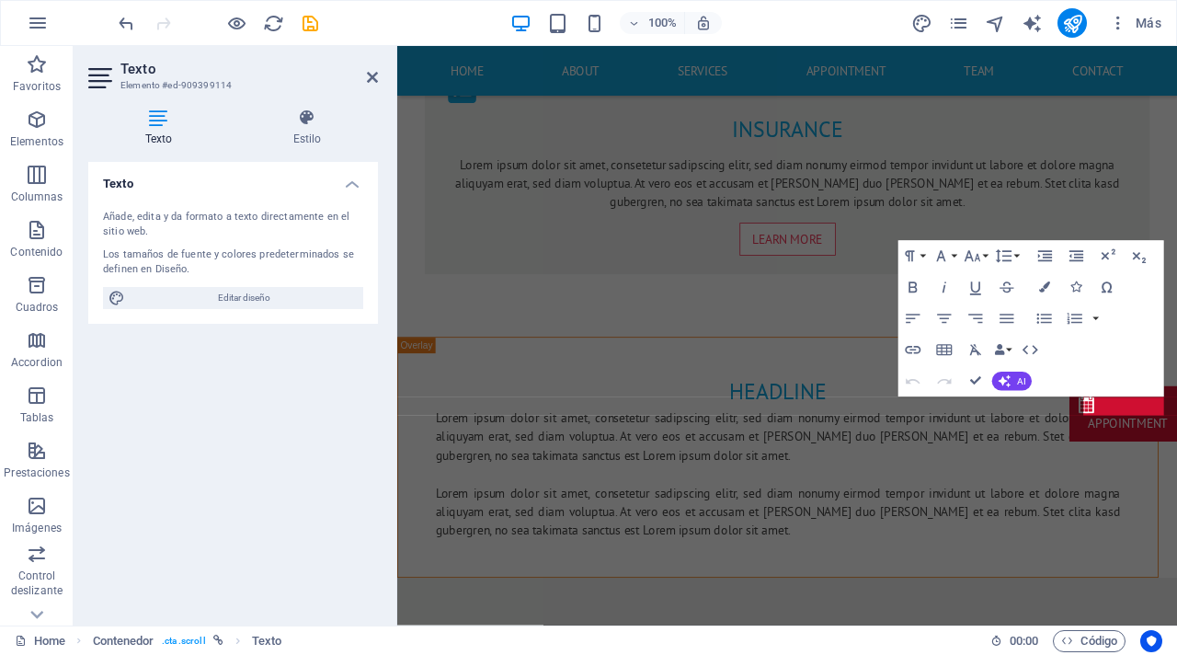
scroll to position [3300, 0]
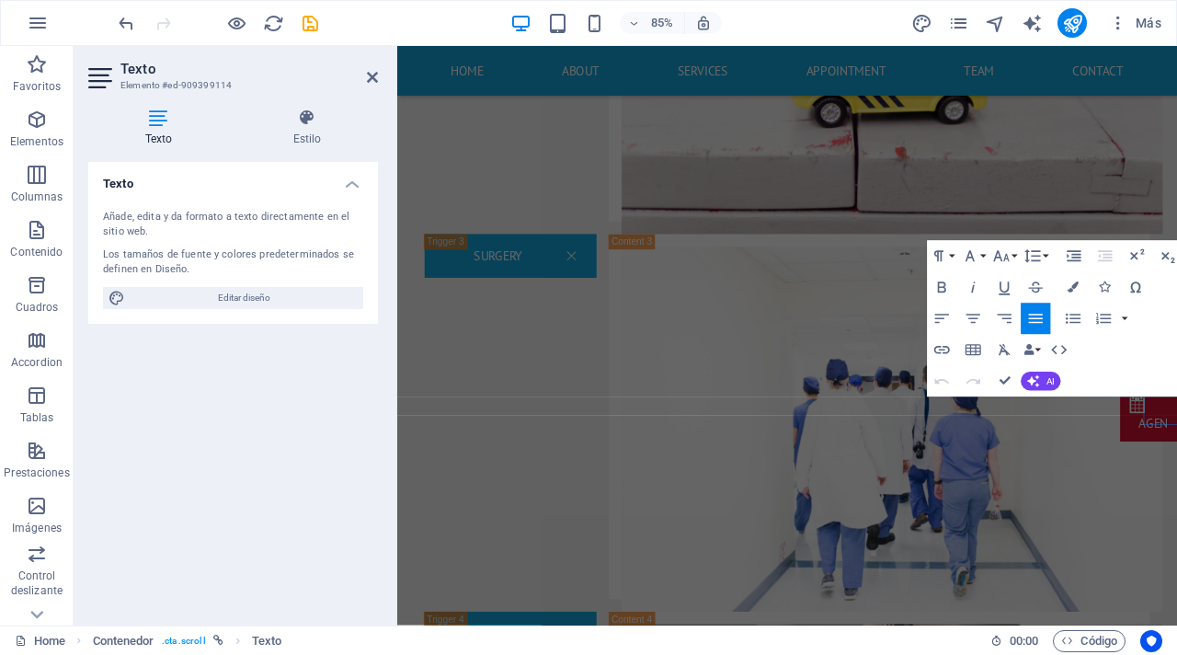
scroll to position [0, 81]
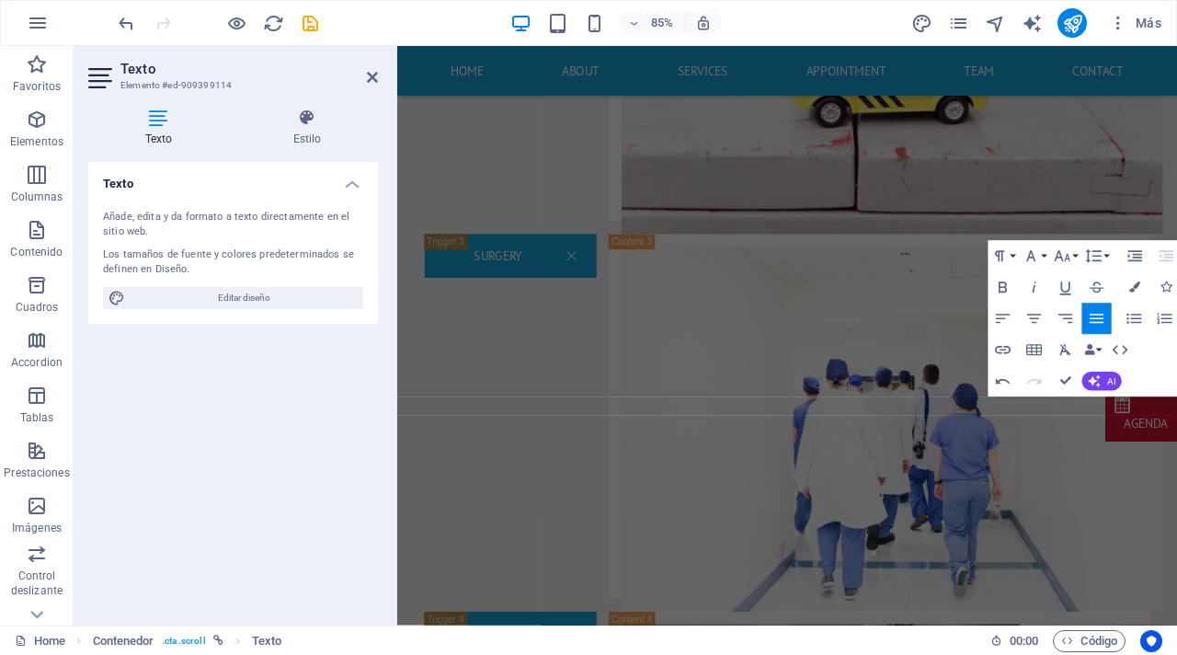
click at [128, 497] on div "Texto Añade, edita y da formato a texto directamente en el sitio web. Los tamañ…" at bounding box center [233, 386] width 290 height 449
click at [161, 494] on div "Texto Añade, edita y da formato a texto directamente en el sitio web. Los tamañ…" at bounding box center [233, 386] width 290 height 449
click at [367, 78] on icon at bounding box center [372, 77] width 11 height 15
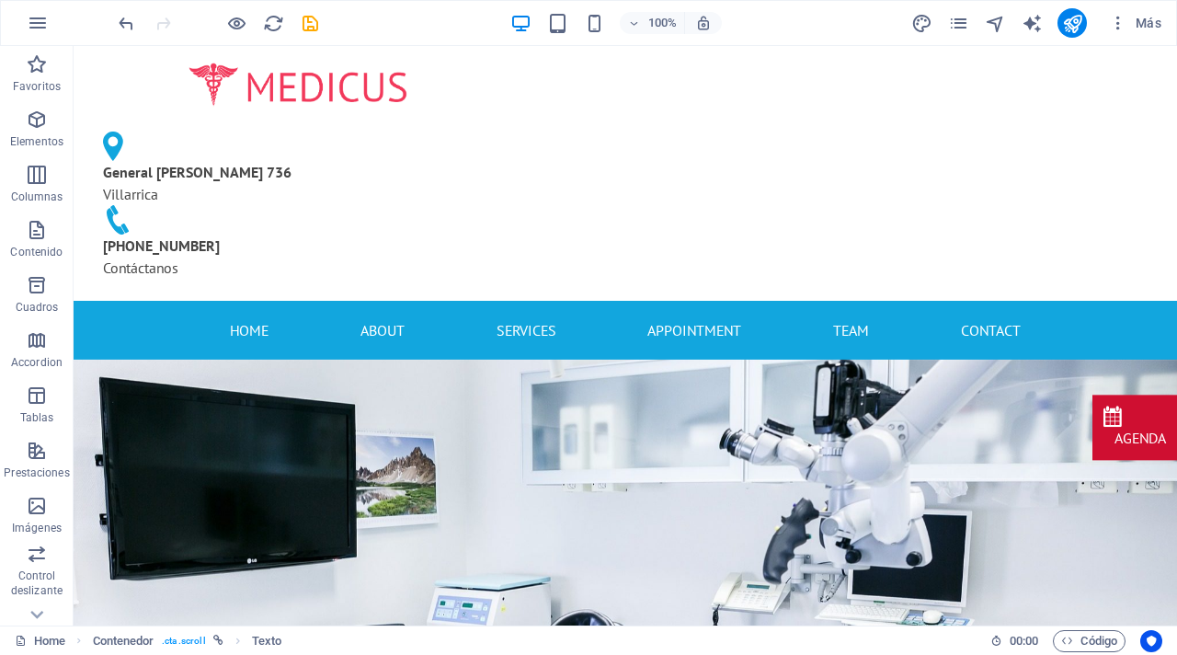
scroll to position [0, 0]
click at [376, 315] on nav "Home About Services Appointment Team Contact" at bounding box center [625, 329] width 868 height 29
